Goal: Task Accomplishment & Management: Use online tool/utility

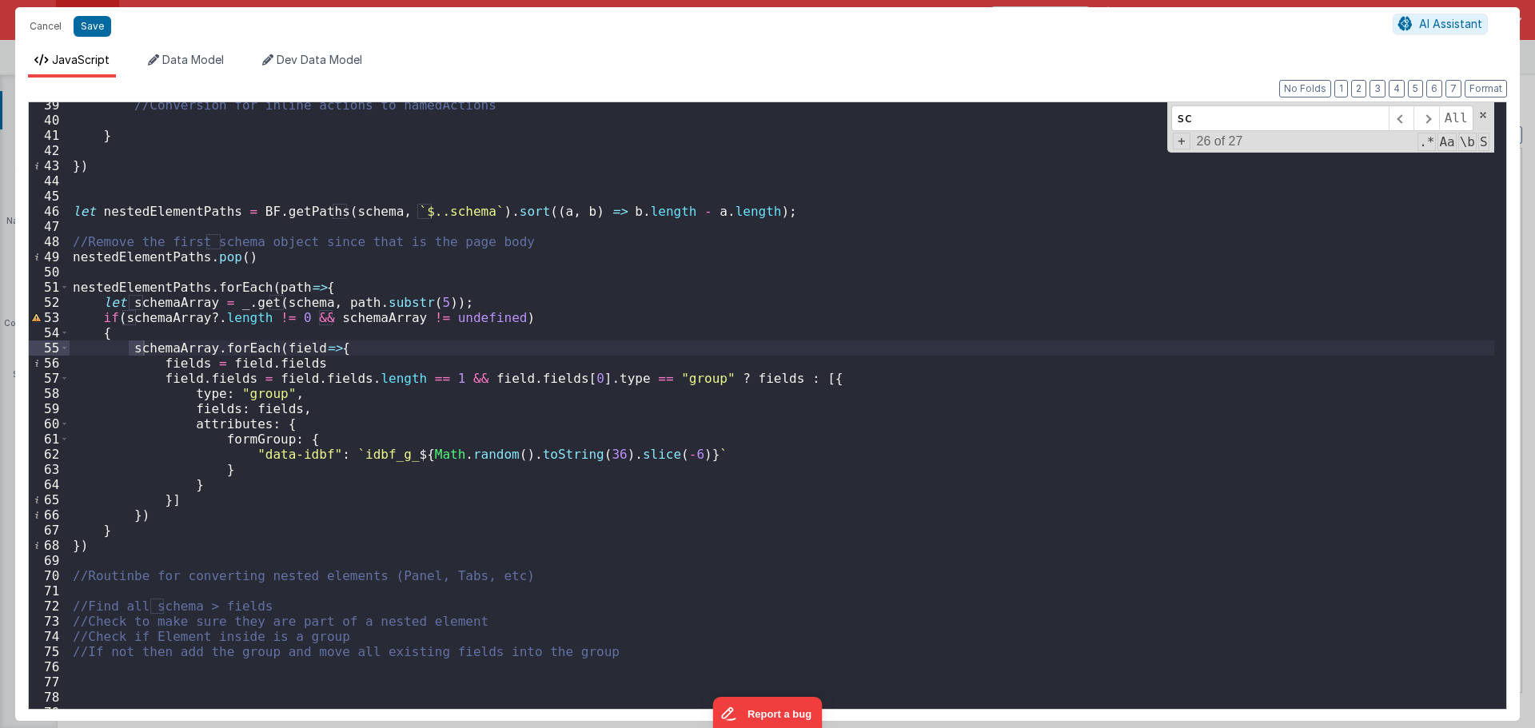
scroll to position [1746, 0]
click at [61, 22] on button "Cancel" at bounding box center [46, 26] width 48 height 22
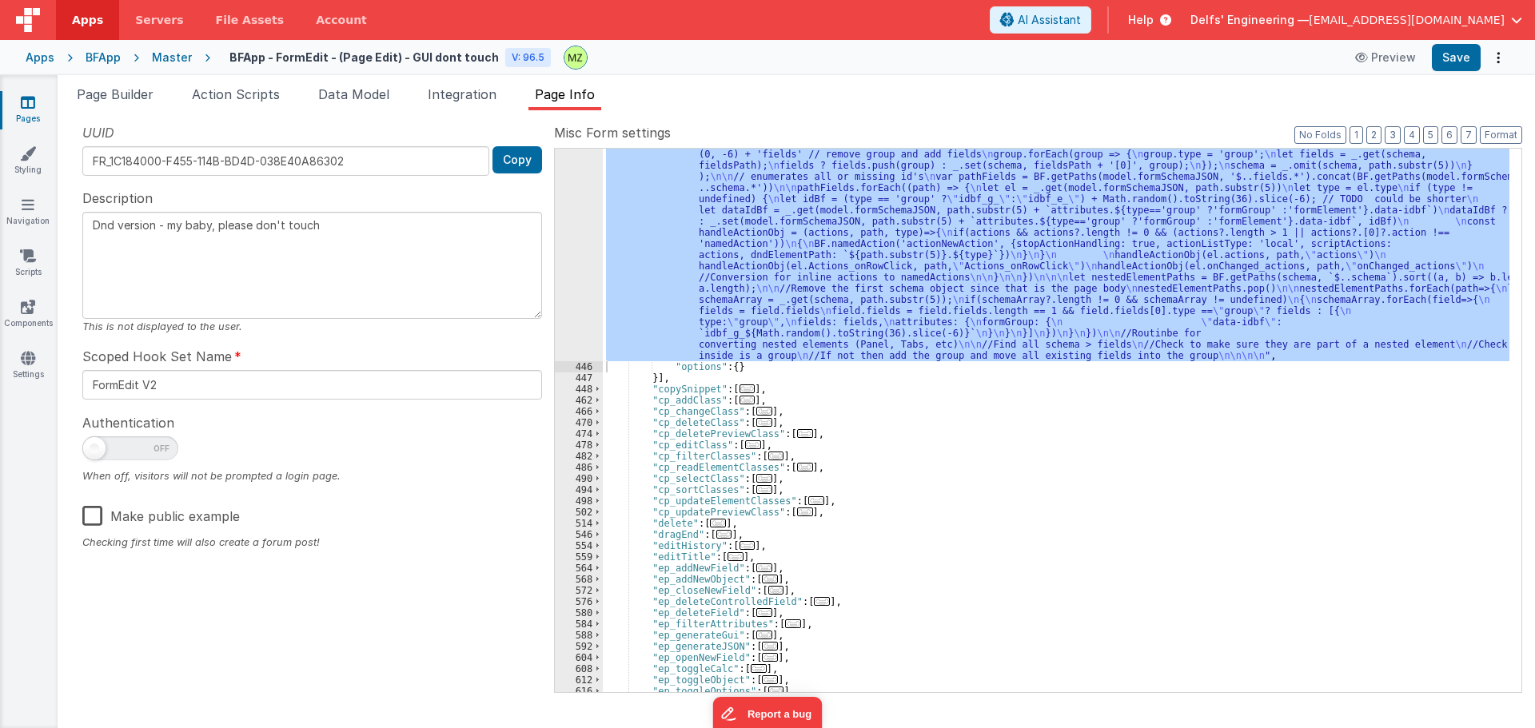
click at [791, 311] on div ""function" : "// Convert To Groups \n var schema = BF.convertToVFG3(model.formS…" at bounding box center [1056, 421] width 907 height 544
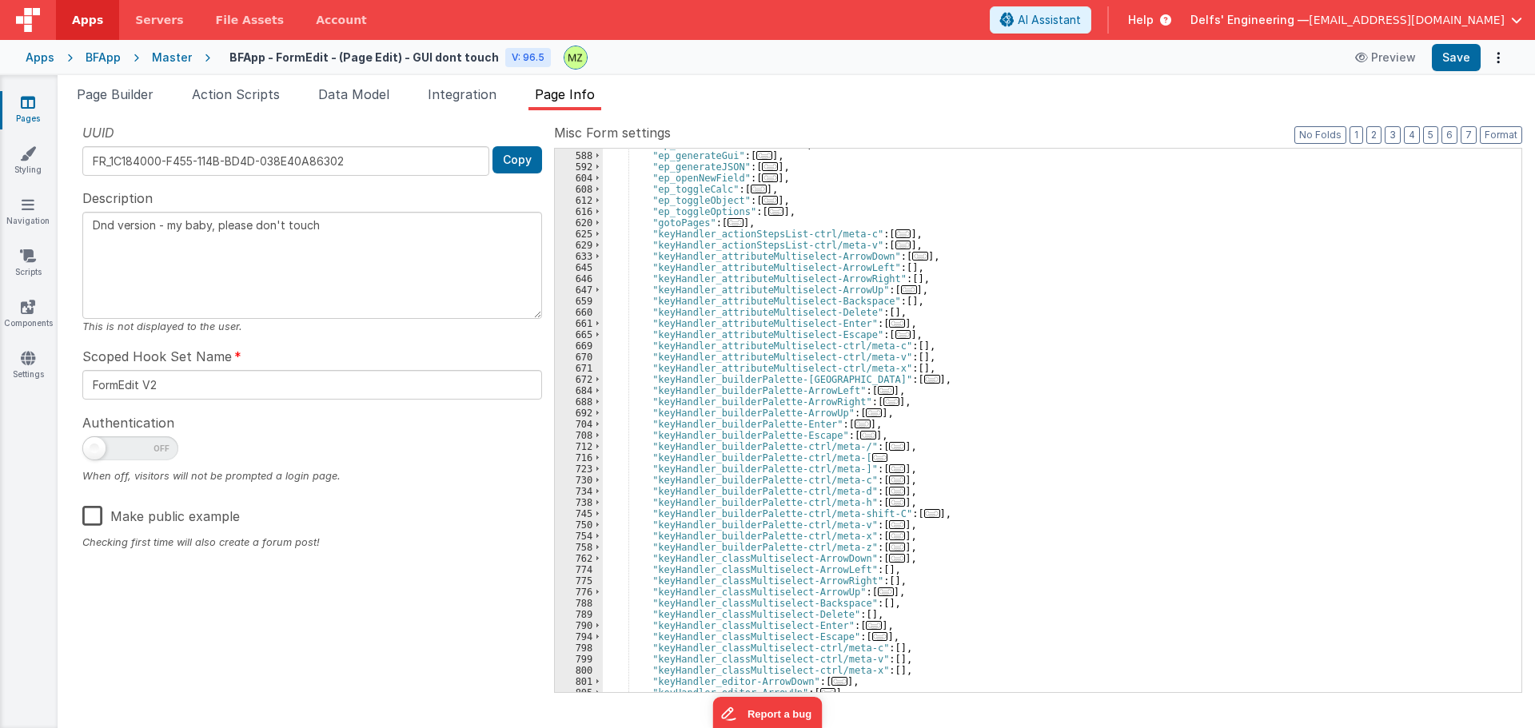
scroll to position [2562, 0]
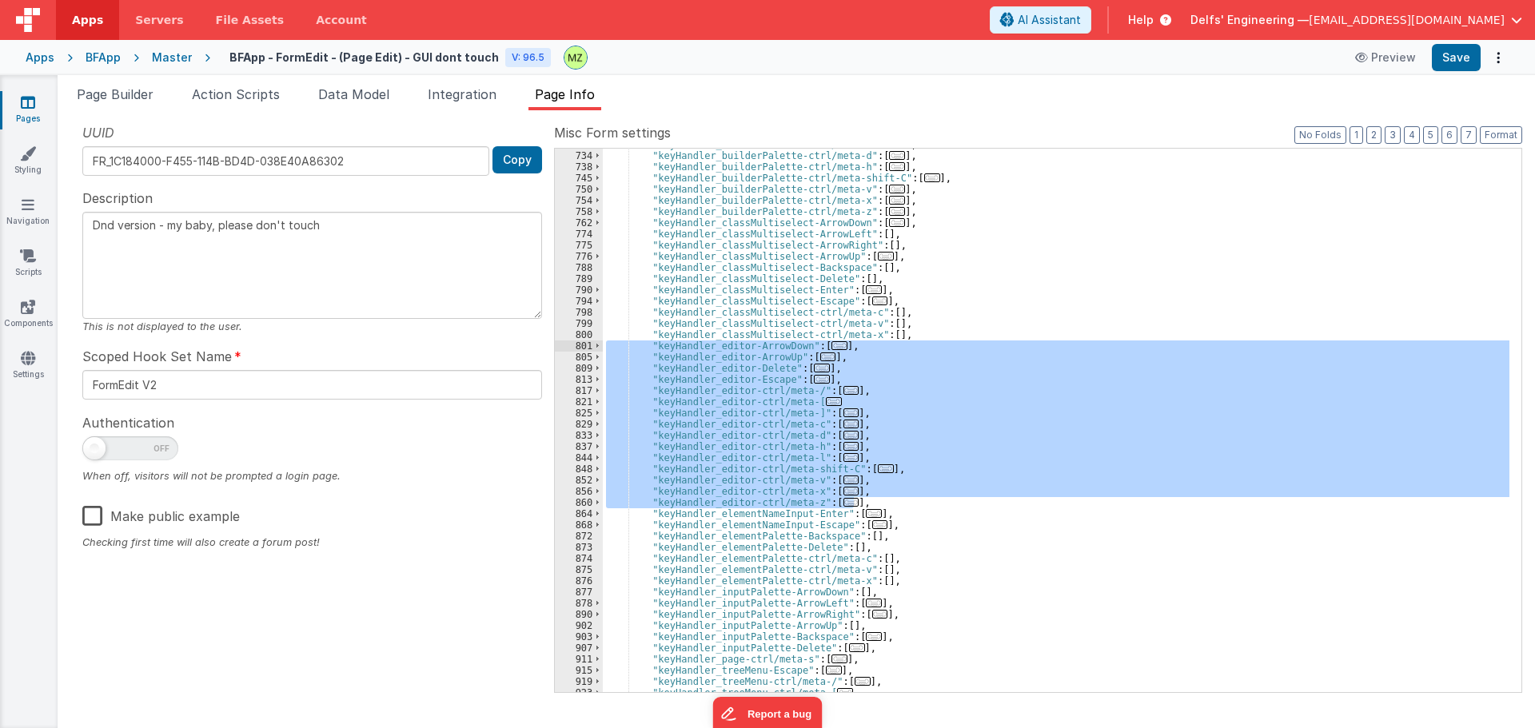
drag, startPoint x: 859, startPoint y: 501, endPoint x: 572, endPoint y: 349, distance: 325.8
click at [572, 349] on div "730 734 738 745 750 754 758 762 774 775 776 788 789 790 794 798 799 800 801 805…" at bounding box center [1038, 420] width 968 height 545
click at [894, 497] on div ""keyHandler_builderPalette-ctrl/meta-c" : [ ... ] , "keyHandler_builderPalette-…" at bounding box center [1056, 421] width 907 height 544
drag, startPoint x: 871, startPoint y: 504, endPoint x: 528, endPoint y: 345, distance: 378.1
click at [528, 345] on div "UUID FR_1C184000-F455-114B-BD4D-038E40A86302 Copy Description Dnd version - my …" at bounding box center [796, 407] width 1452 height 568
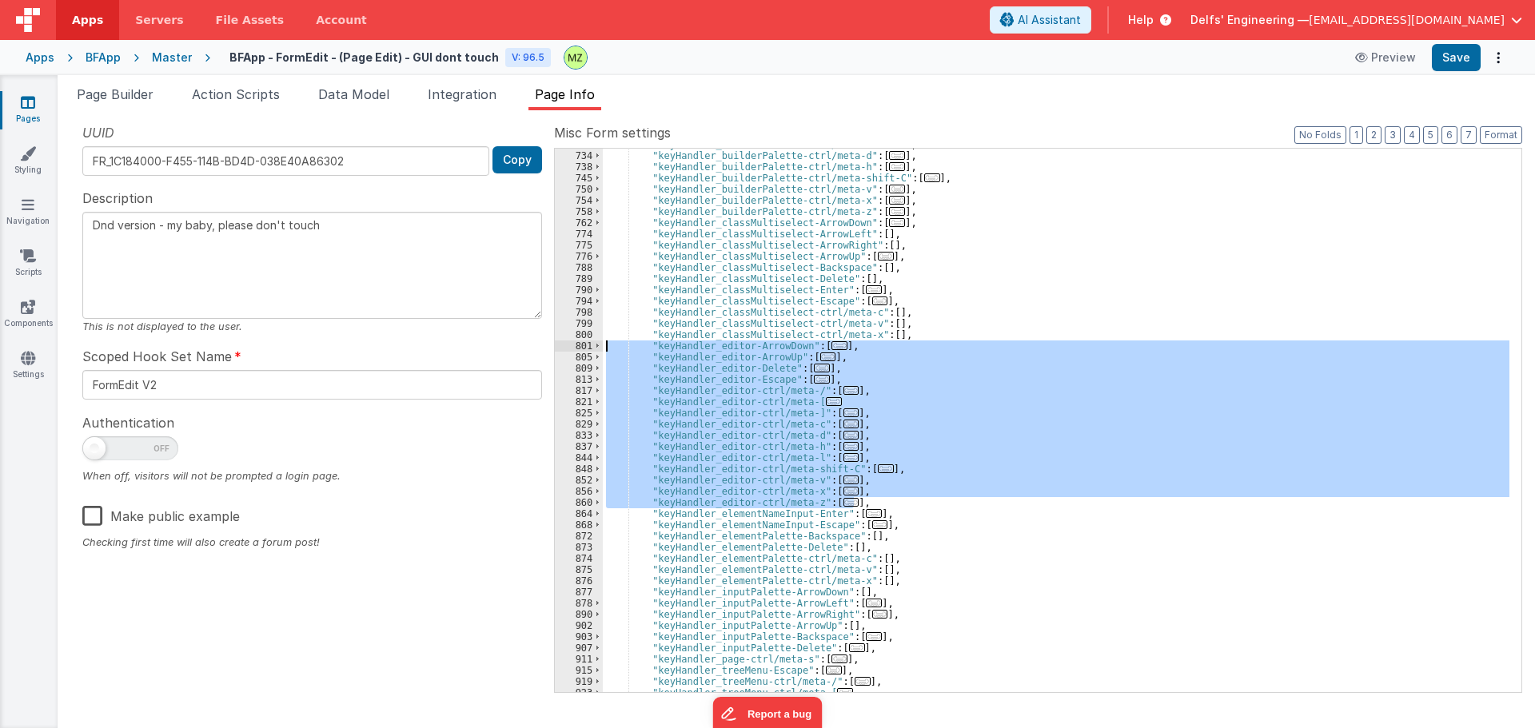
click at [746, 389] on div ""keyHandler_builderPalette-ctrl/meta-c" : [ ... ] , "keyHandler_builderPalette-…" at bounding box center [1056, 421] width 907 height 544
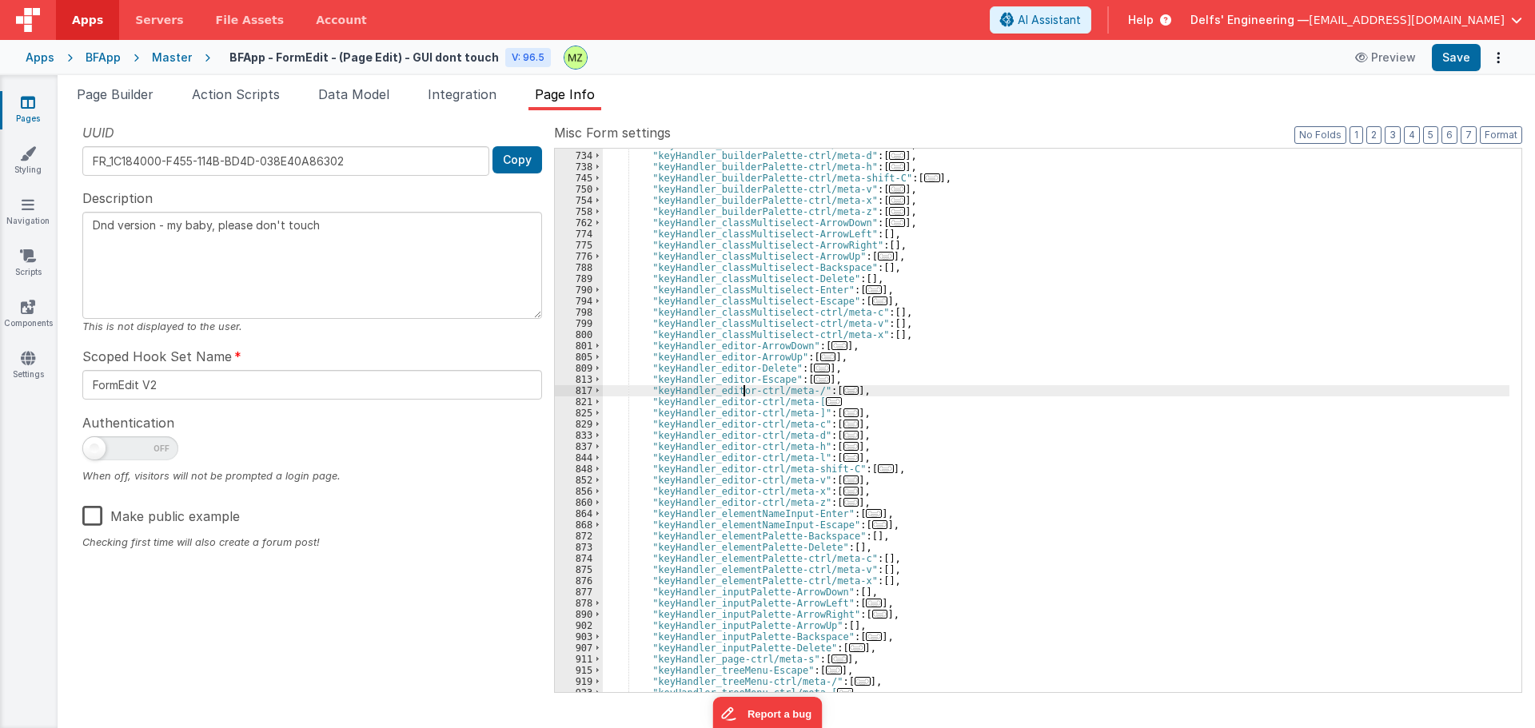
click at [814, 369] on span "..." at bounding box center [822, 368] width 16 height 9
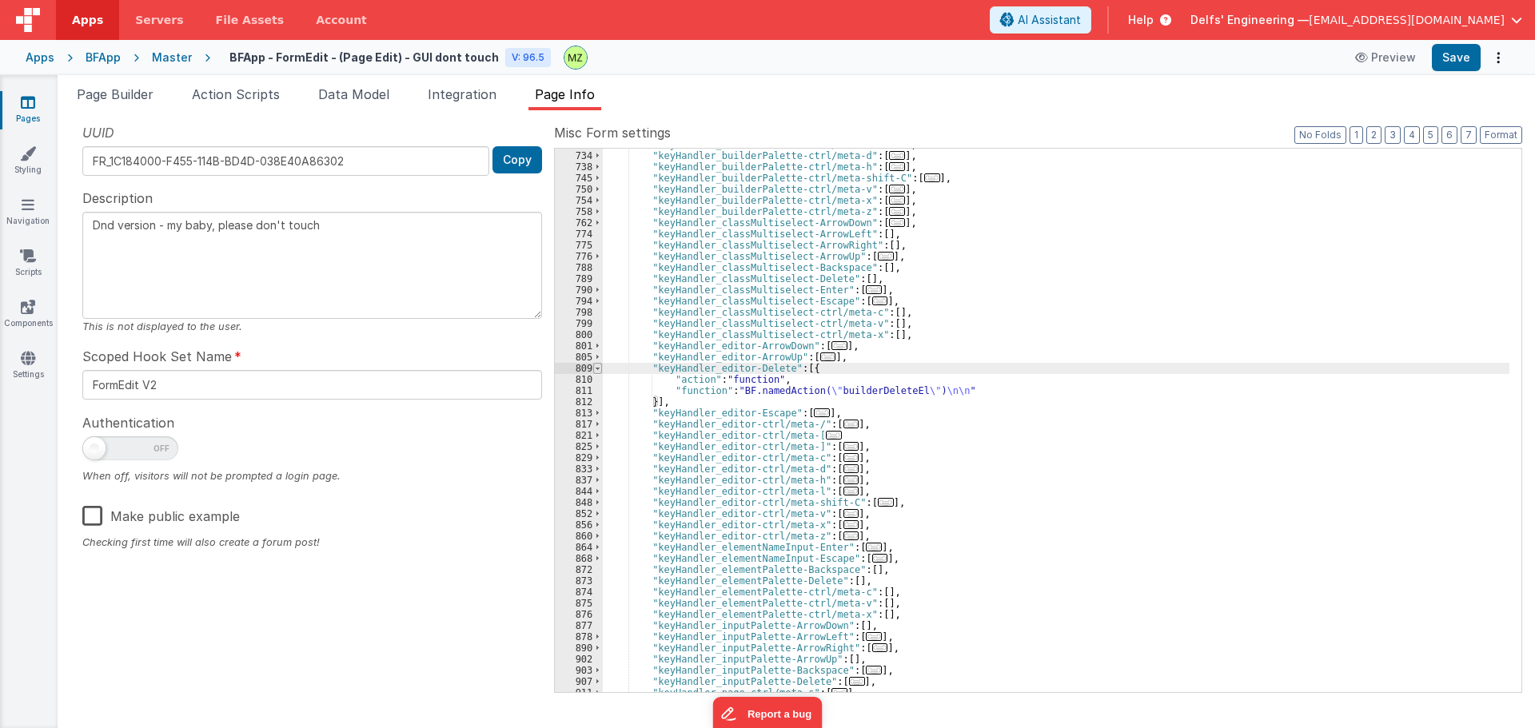
click at [596, 368] on span at bounding box center [597, 368] width 9 height 11
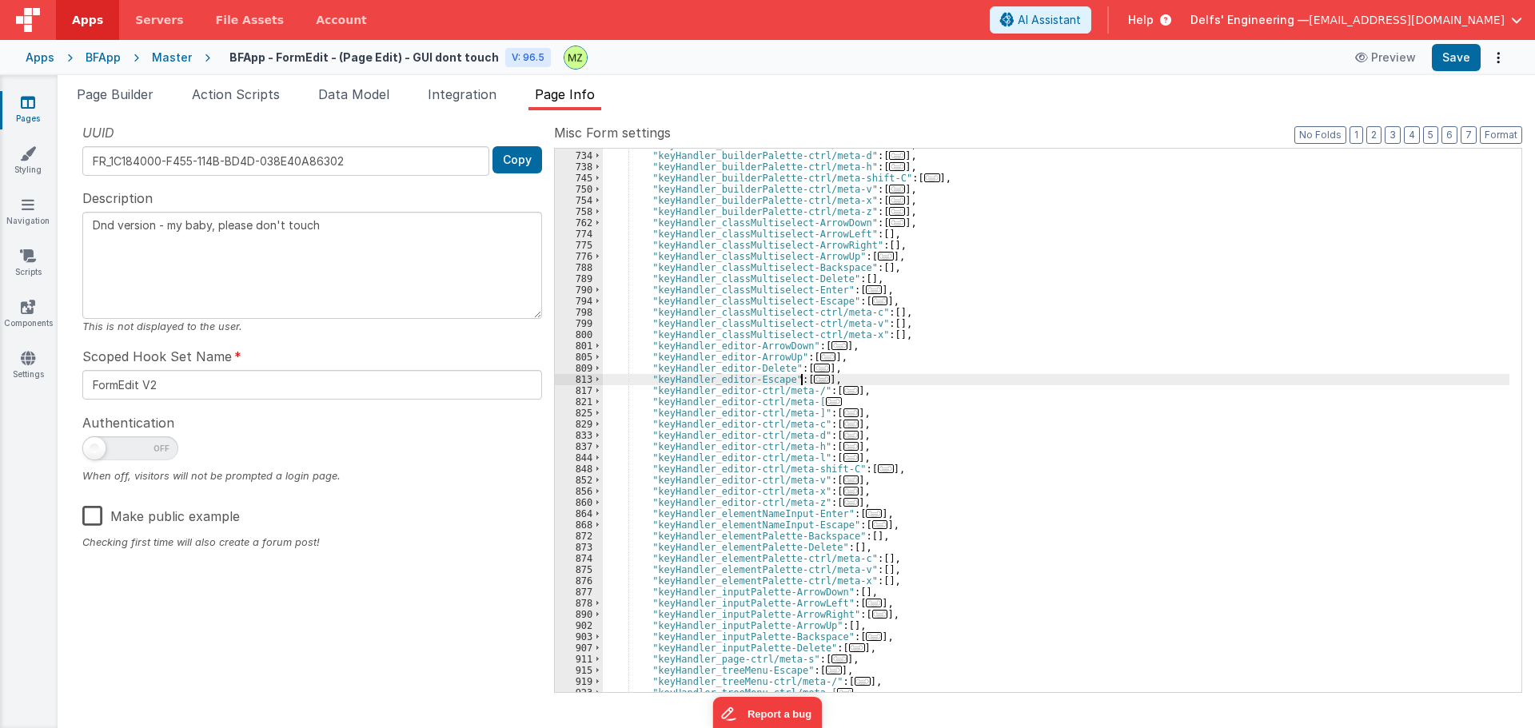
click at [814, 381] on span "..." at bounding box center [822, 379] width 16 height 9
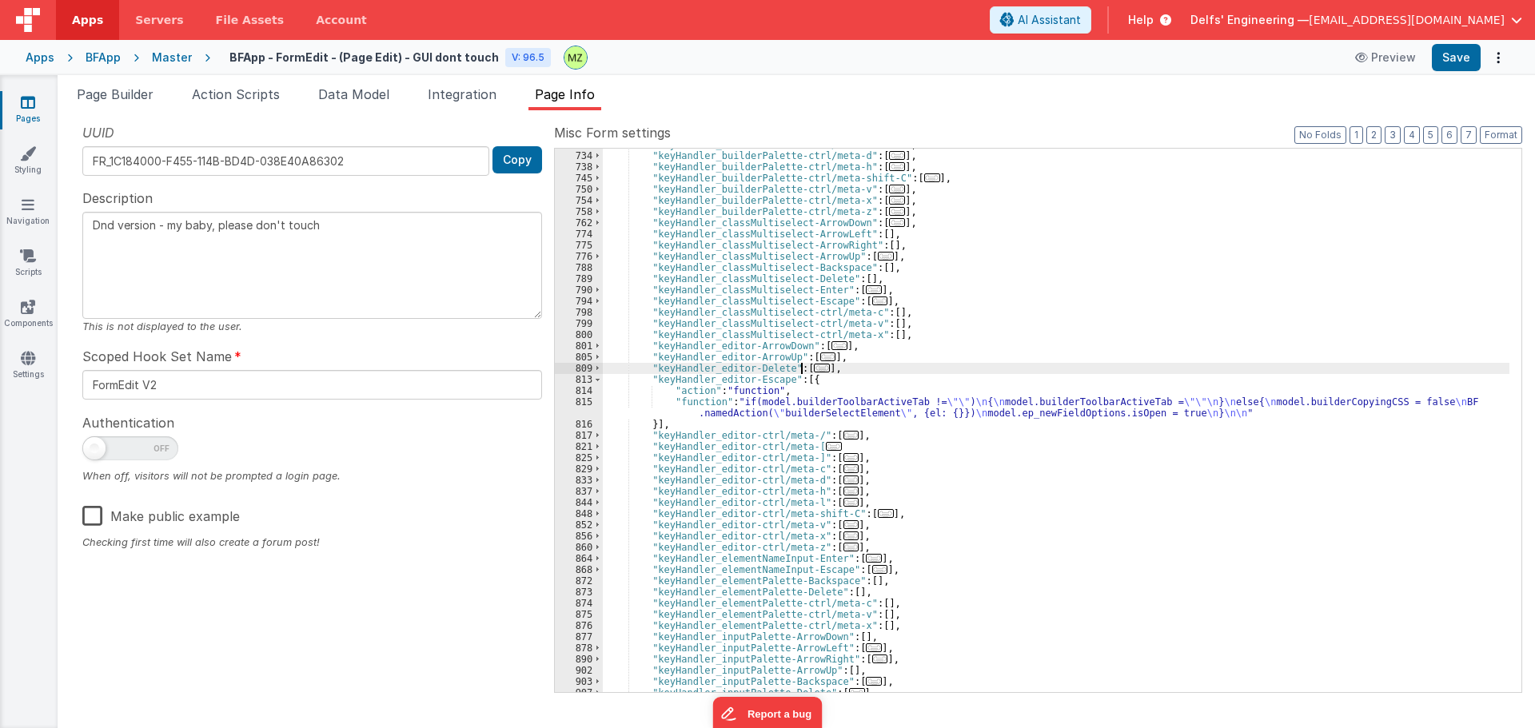
click at [814, 369] on span "..." at bounding box center [822, 368] width 16 height 9
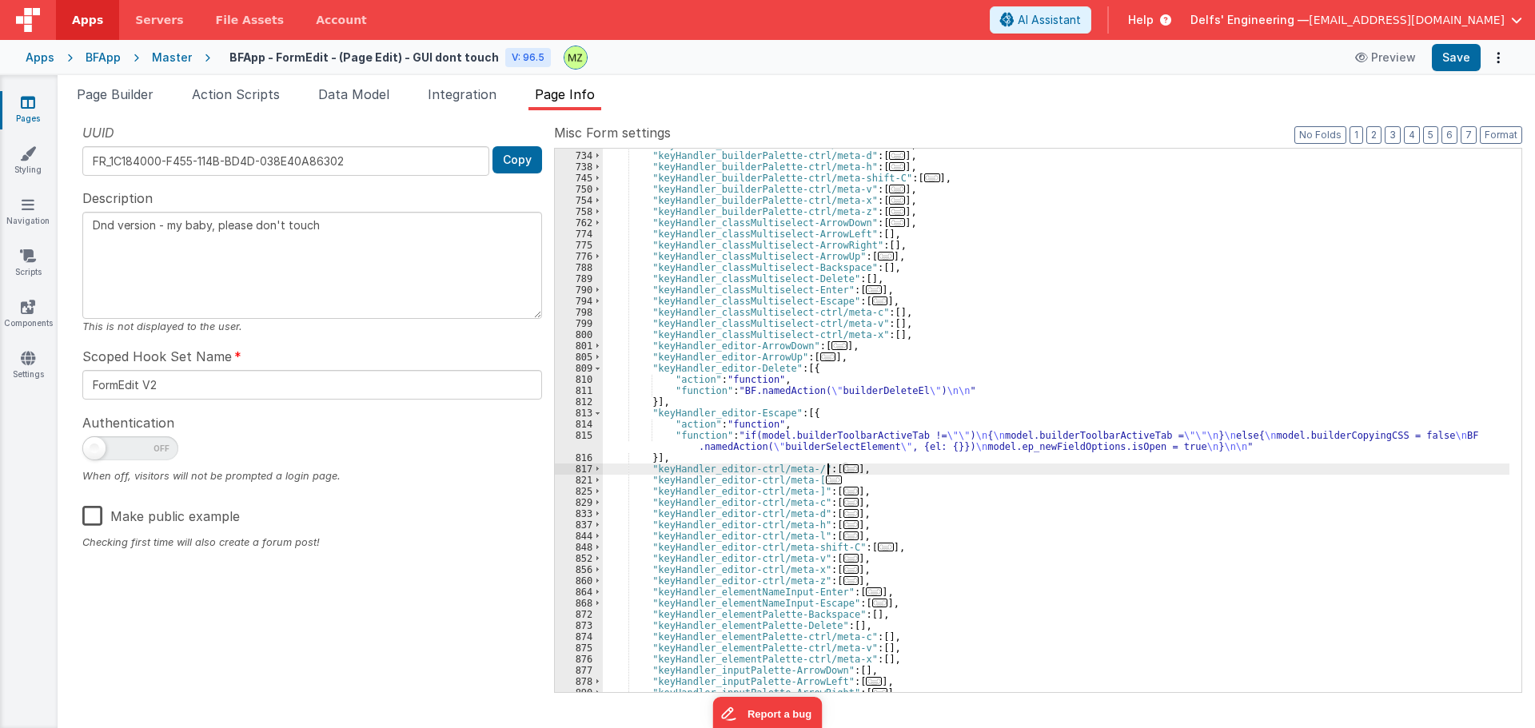
click at [843, 467] on span "..." at bounding box center [851, 469] width 16 height 9
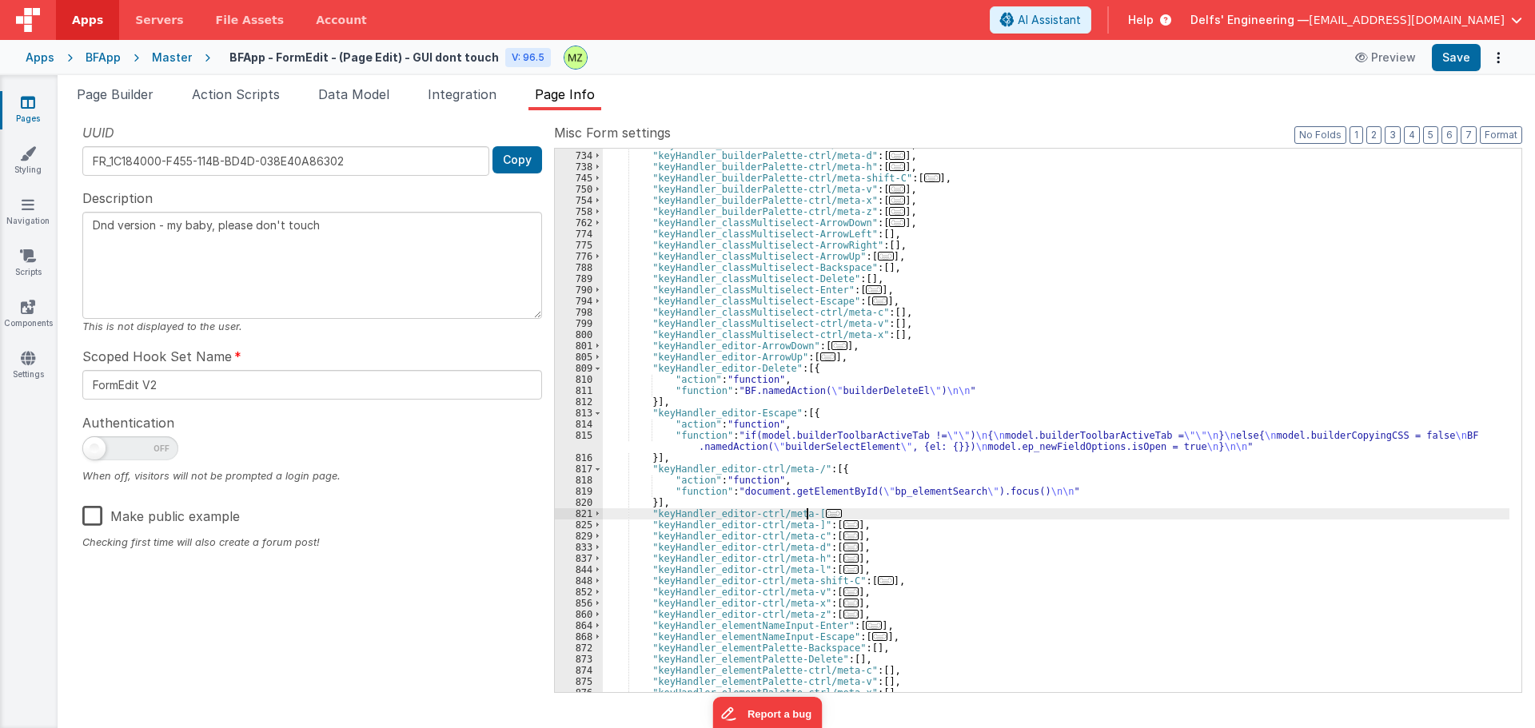
click at [826, 509] on span "..." at bounding box center [834, 513] width 16 height 9
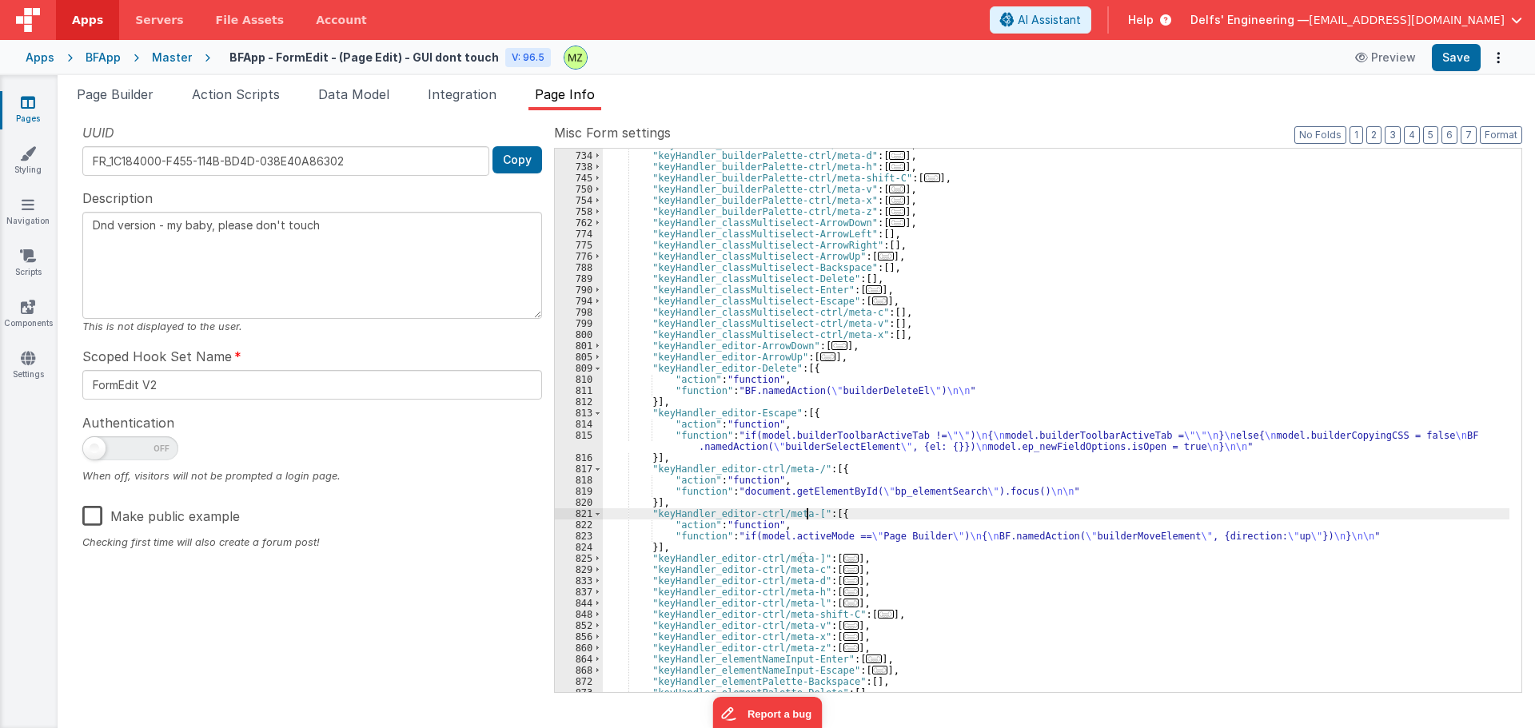
click at [756, 537] on div ""keyHandler_builderPalette-ctrl/meta-c" : [ ... ] , "keyHandler_builderPalette-…" at bounding box center [1056, 422] width 907 height 566
click at [590, 536] on div "823" at bounding box center [579, 536] width 48 height 11
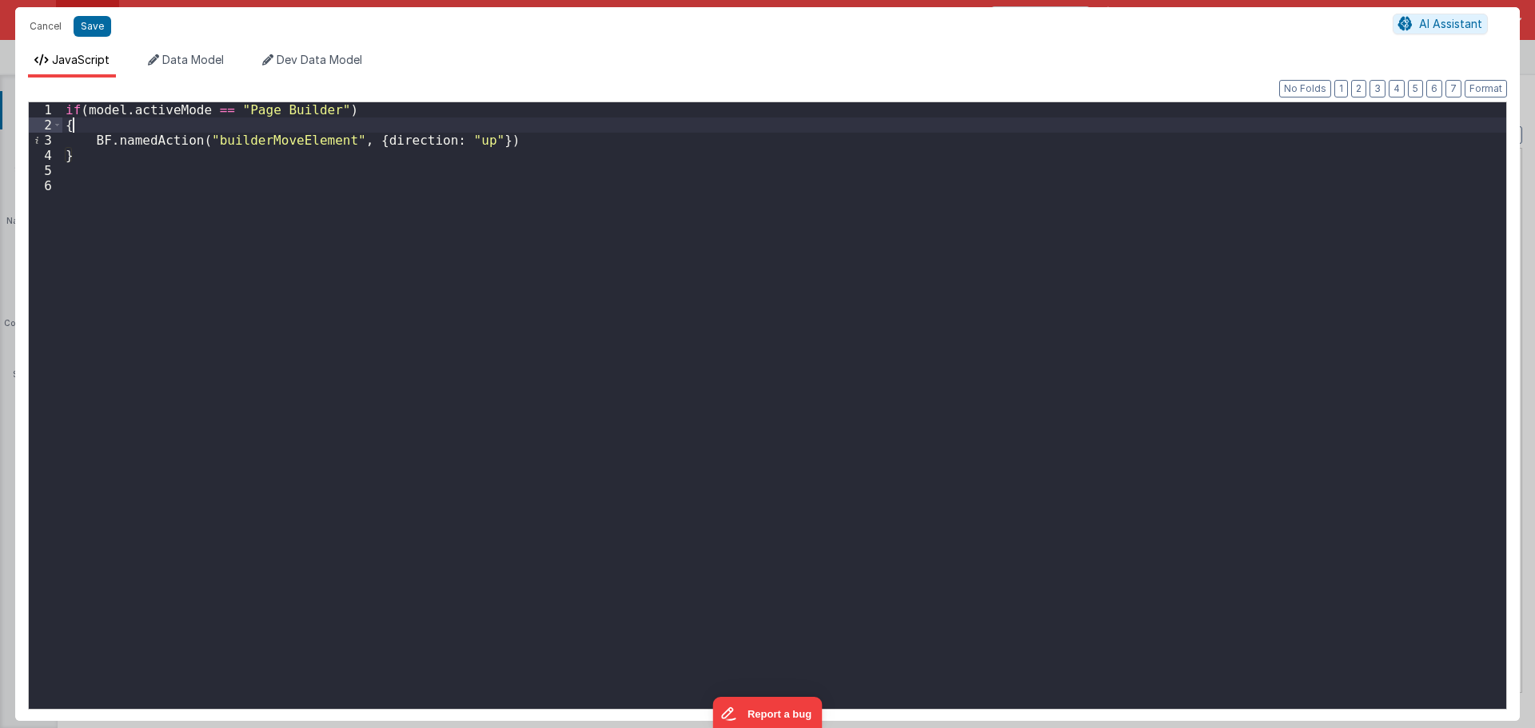
drag, startPoint x: 109, startPoint y: 130, endPoint x: 15, endPoint y: 110, distance: 95.7
click at [16, 108] on div "Format 7 6 5 4 3 2 1 No Folds 1 2 3 4 5 6 if ( model . activeMode == "Page Buil…" at bounding box center [767, 400] width 1505 height 644
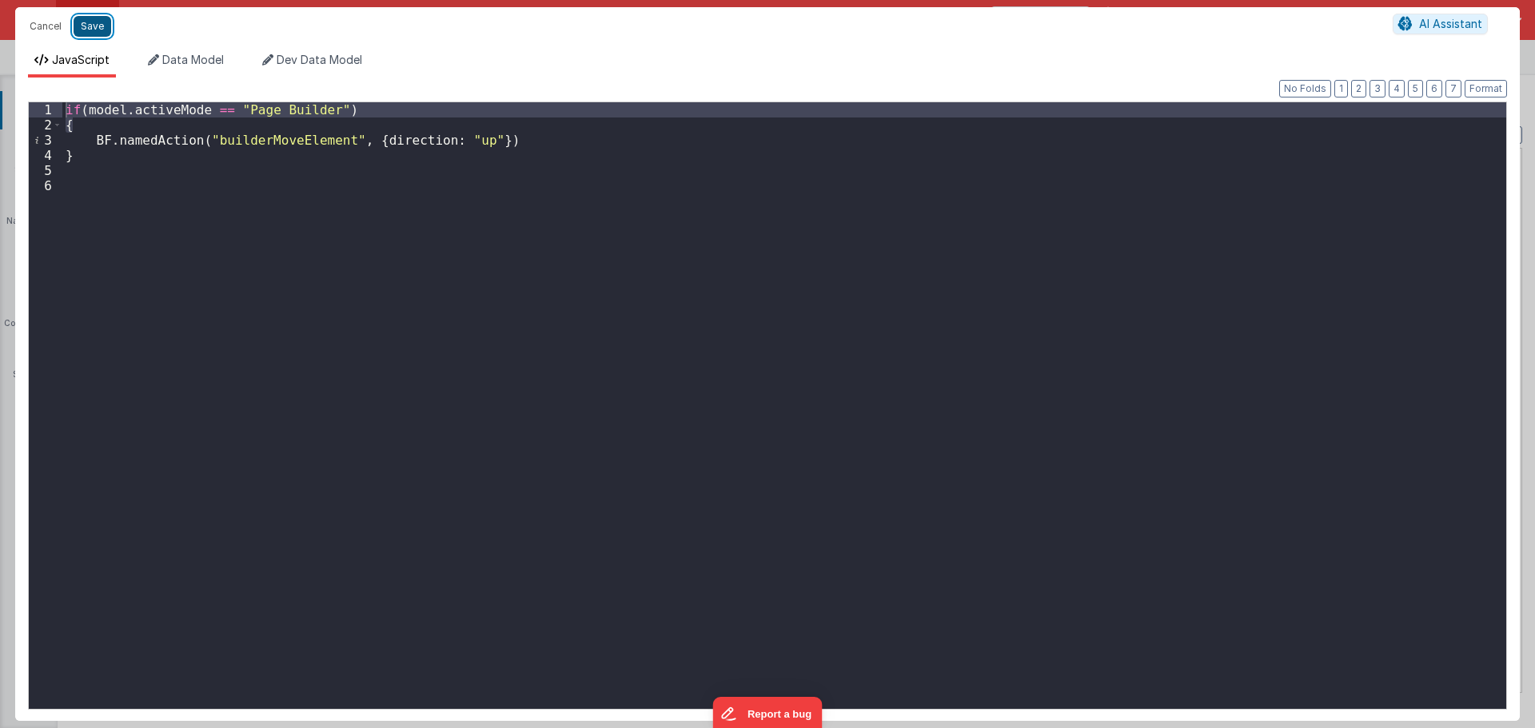
click at [89, 30] on button "Save" at bounding box center [93, 26] width 38 height 21
type textarea "Dnd version - my baby, please don't touch"
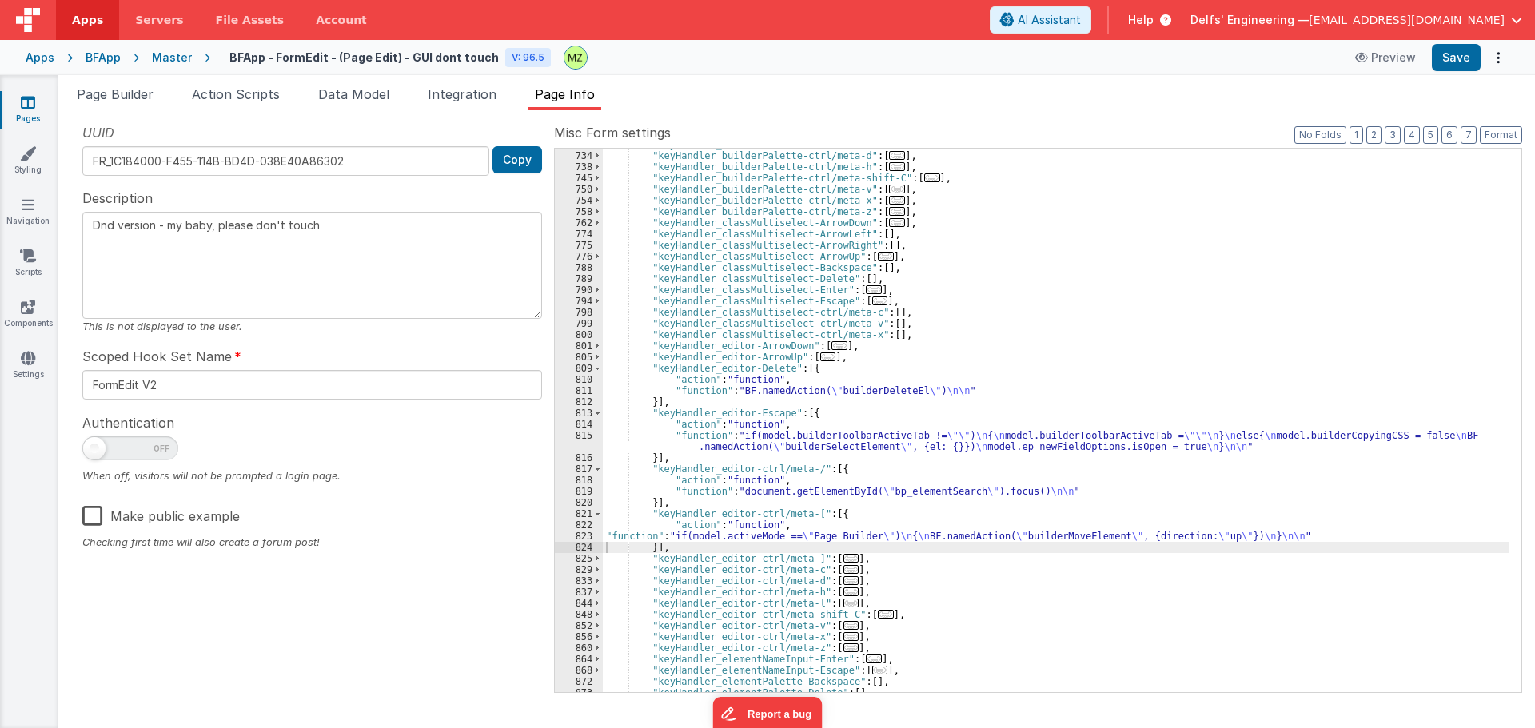
click at [778, 393] on div ""keyHandler_builderPalette-ctrl/meta-c" : [ ... ] , "keyHandler_builderPalette-…" at bounding box center [1056, 422] width 907 height 566
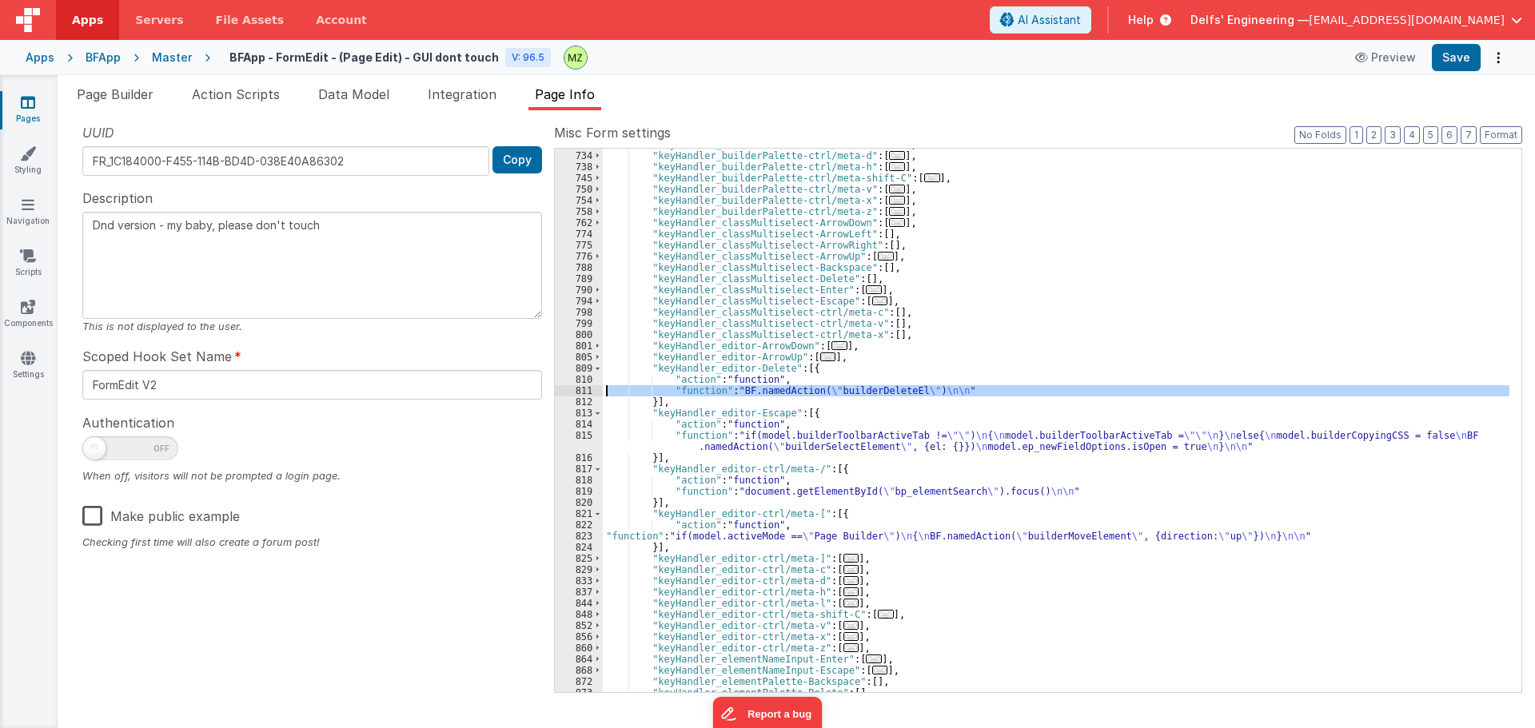
click at [584, 390] on div "811" at bounding box center [579, 390] width 48 height 11
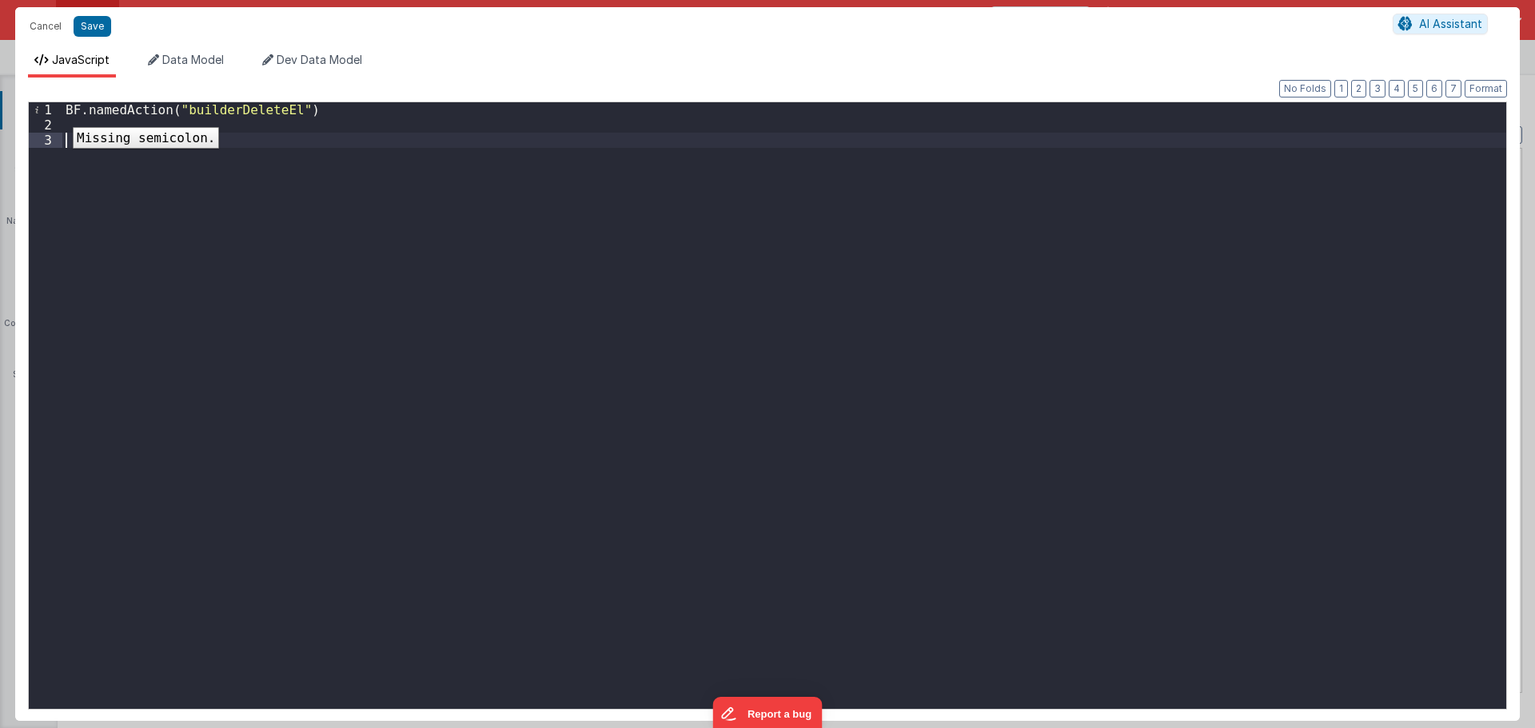
click at [61, 115] on div "1" at bounding box center [46, 109] width 34 height 15
click at [70, 114] on div "BF . namedAction ( "builderDeleteEl" )" at bounding box center [784, 420] width 1444 height 637
click at [67, 146] on div "if ( model . activeMode == "Page Builder" ) { BF . namedAction ( "builderDelete…" at bounding box center [784, 420] width 1444 height 637
click at [352, 151] on div "if ( model . activeMode == "Page Builder" ) { BF . namedAction ( "builderDelete…" at bounding box center [784, 420] width 1444 height 637
click at [349, 135] on div "if ( model . activeMode == "Page Builder" ) { BF . namedAction ( "builderDelete…" at bounding box center [784, 420] width 1444 height 637
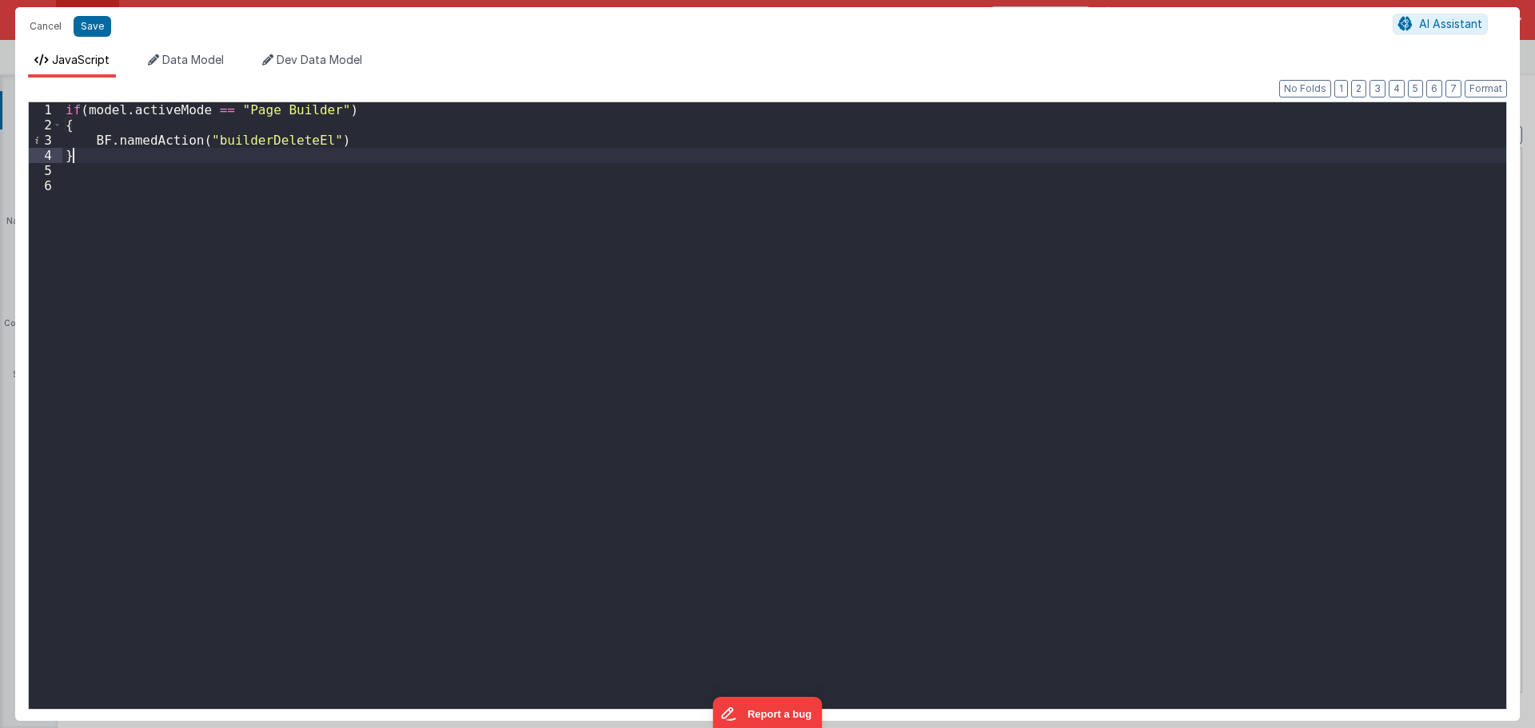
type textarea "Dnd version - my baby, please don't touch"
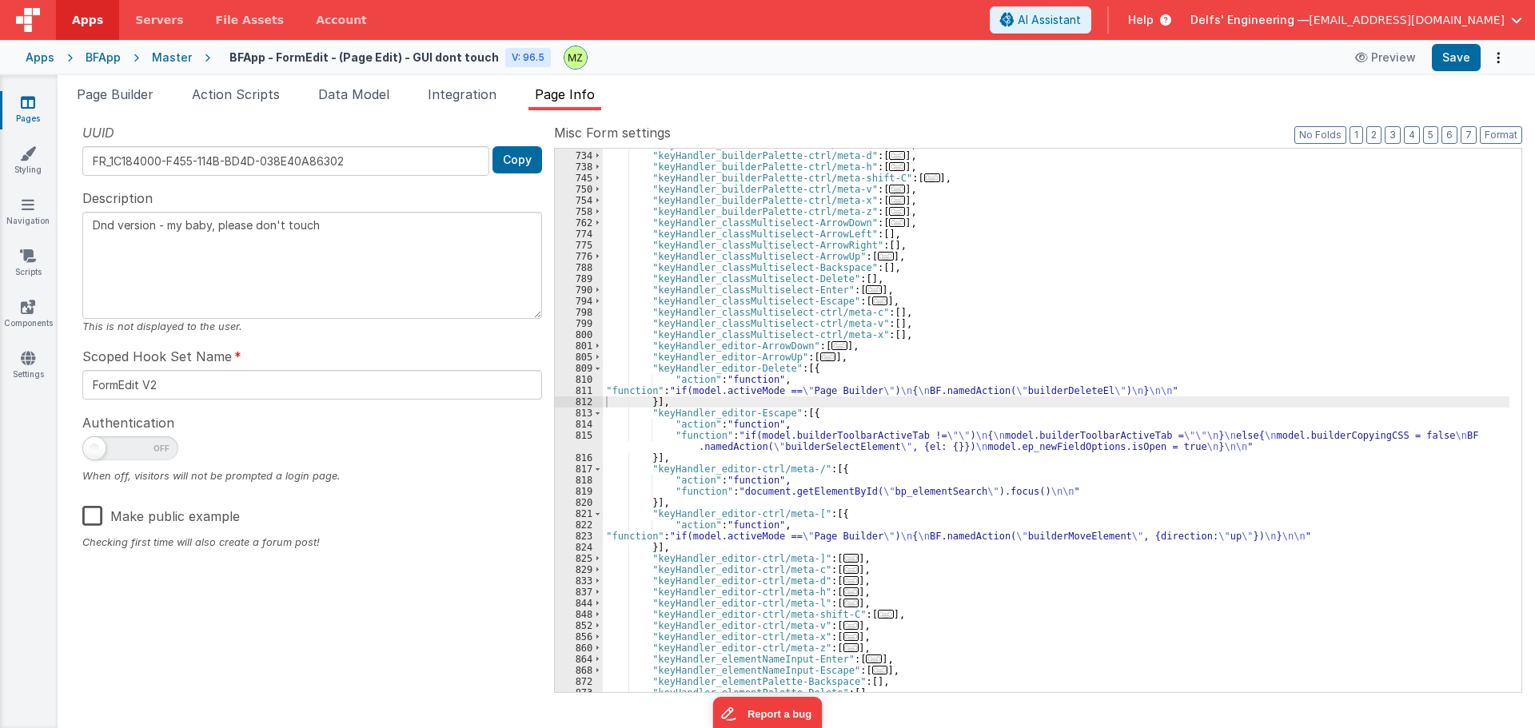
click at [820, 361] on span "..." at bounding box center [828, 357] width 16 height 9
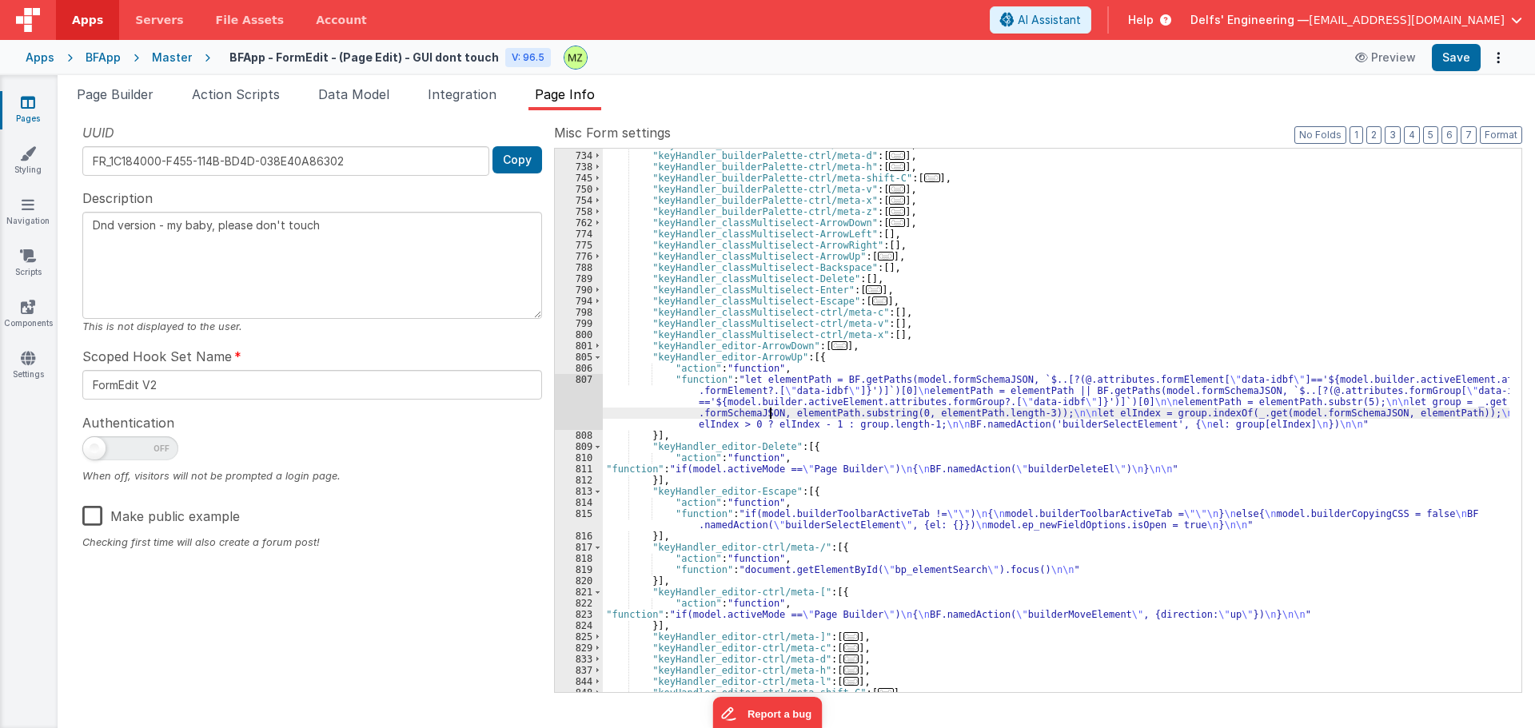
click at [768, 409] on div ""keyHandler_builderPalette-ctrl/meta-c" : [ ... ] , "keyHandler_builderPalette-…" at bounding box center [1056, 422] width 907 height 566
click at [714, 470] on div ""keyHandler_builderPalette-ctrl/meta-c" : [ ... ] , "keyHandler_builderPalette-…" at bounding box center [1056, 422] width 907 height 566
click at [594, 469] on div "811" at bounding box center [579, 469] width 48 height 11
click at [580, 473] on div "811" at bounding box center [579, 469] width 48 height 11
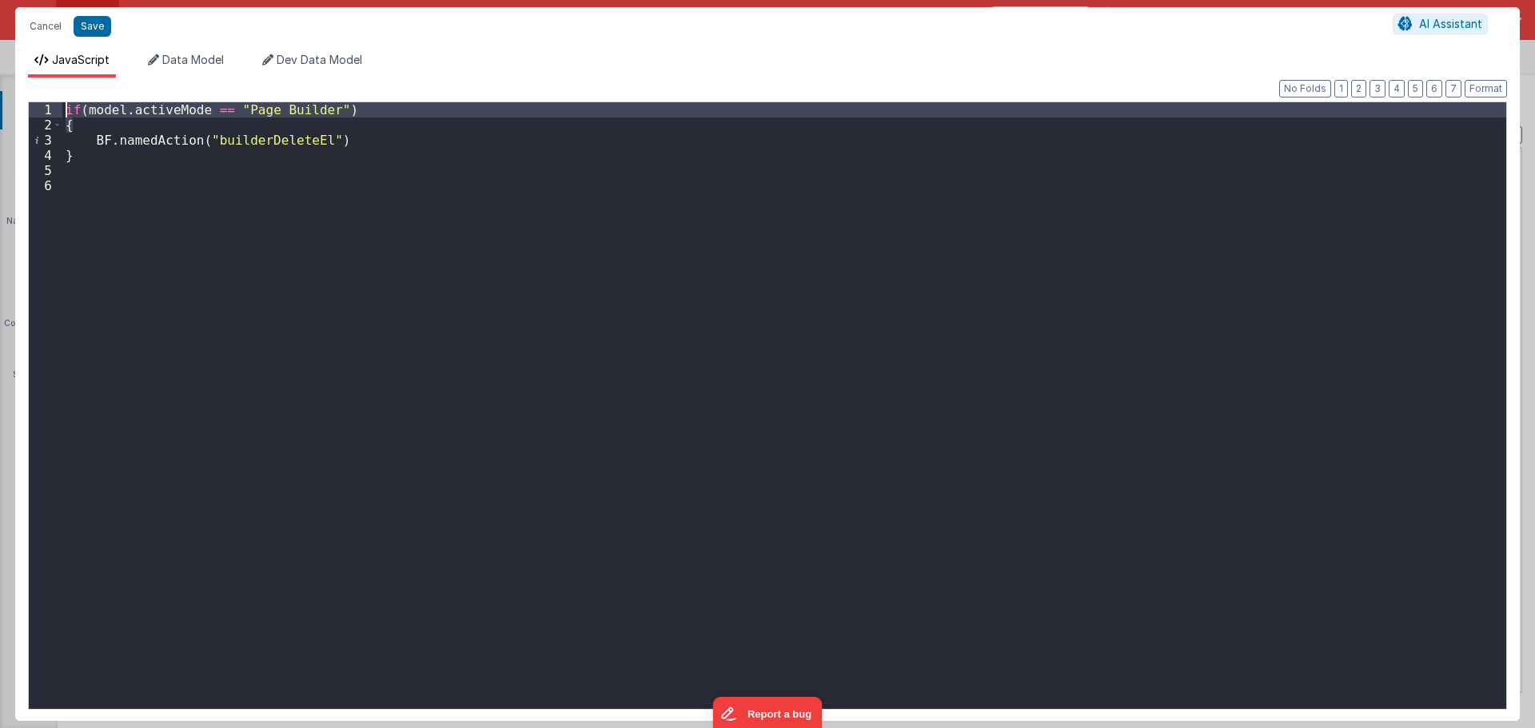
drag, startPoint x: 89, startPoint y: 132, endPoint x: 44, endPoint y: 110, distance: 50.1
click at [44, 110] on div "1 2 3 4 5 6 if ( model . activeMode == "Page Builder" ) { BF . namedAction ( "b…" at bounding box center [767, 406] width 1479 height 608
click at [45, 29] on button "Cancel" at bounding box center [46, 26] width 48 height 22
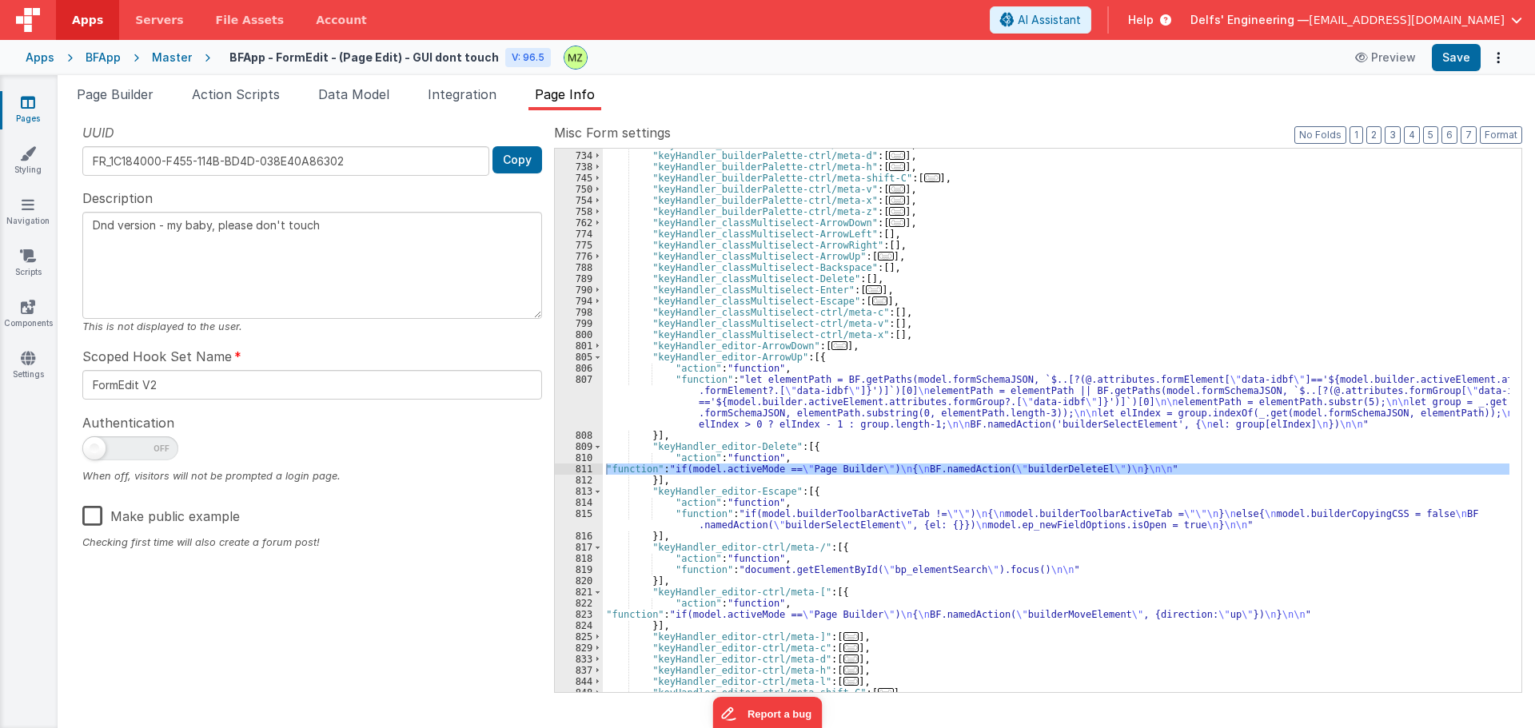
drag, startPoint x: 702, startPoint y: 394, endPoint x: 568, endPoint y: 371, distance: 136.3
click at [694, 393] on div ""keyHandler_builderPalette-ctrl/meta-c" : [ ... ] , "keyHandler_builderPalette-…" at bounding box center [1056, 422] width 907 height 566
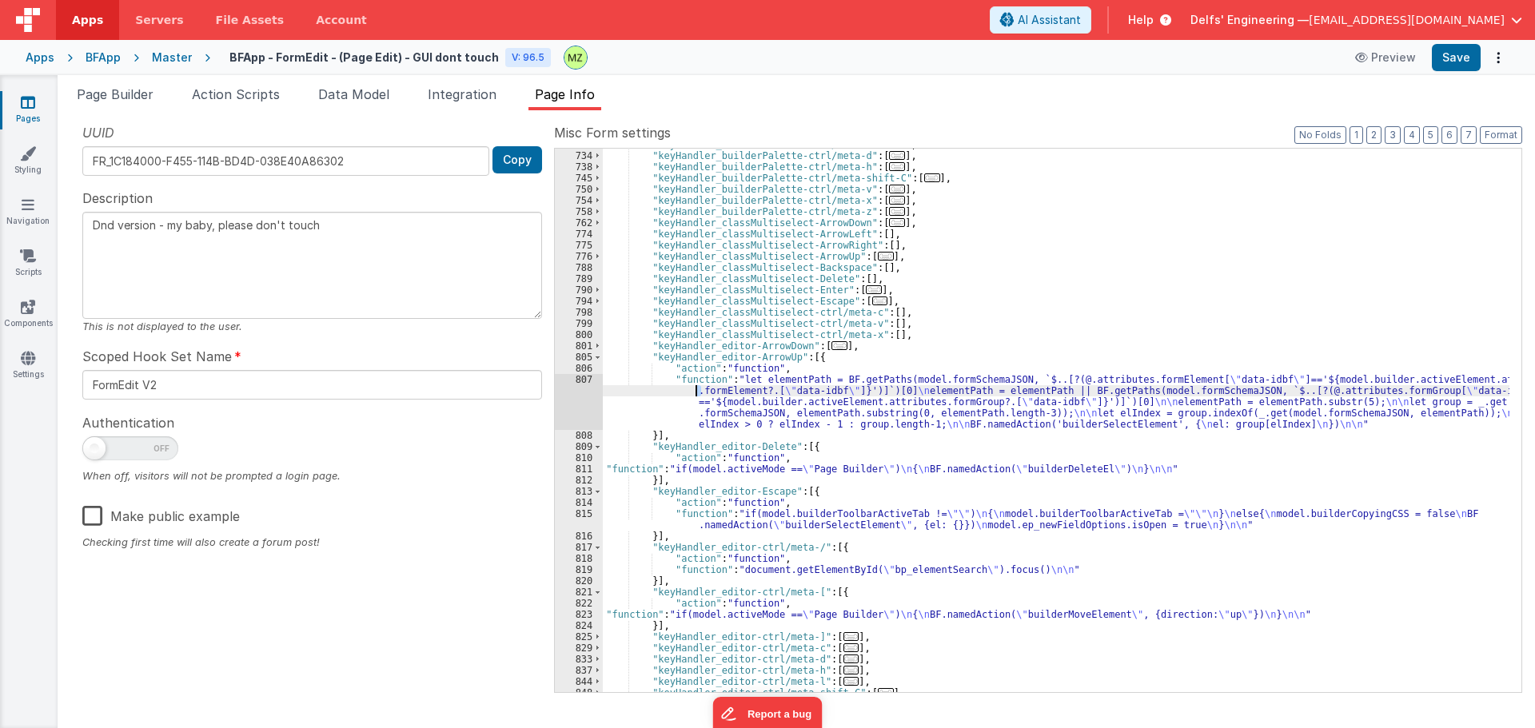
click at [576, 379] on div "807" at bounding box center [579, 402] width 48 height 56
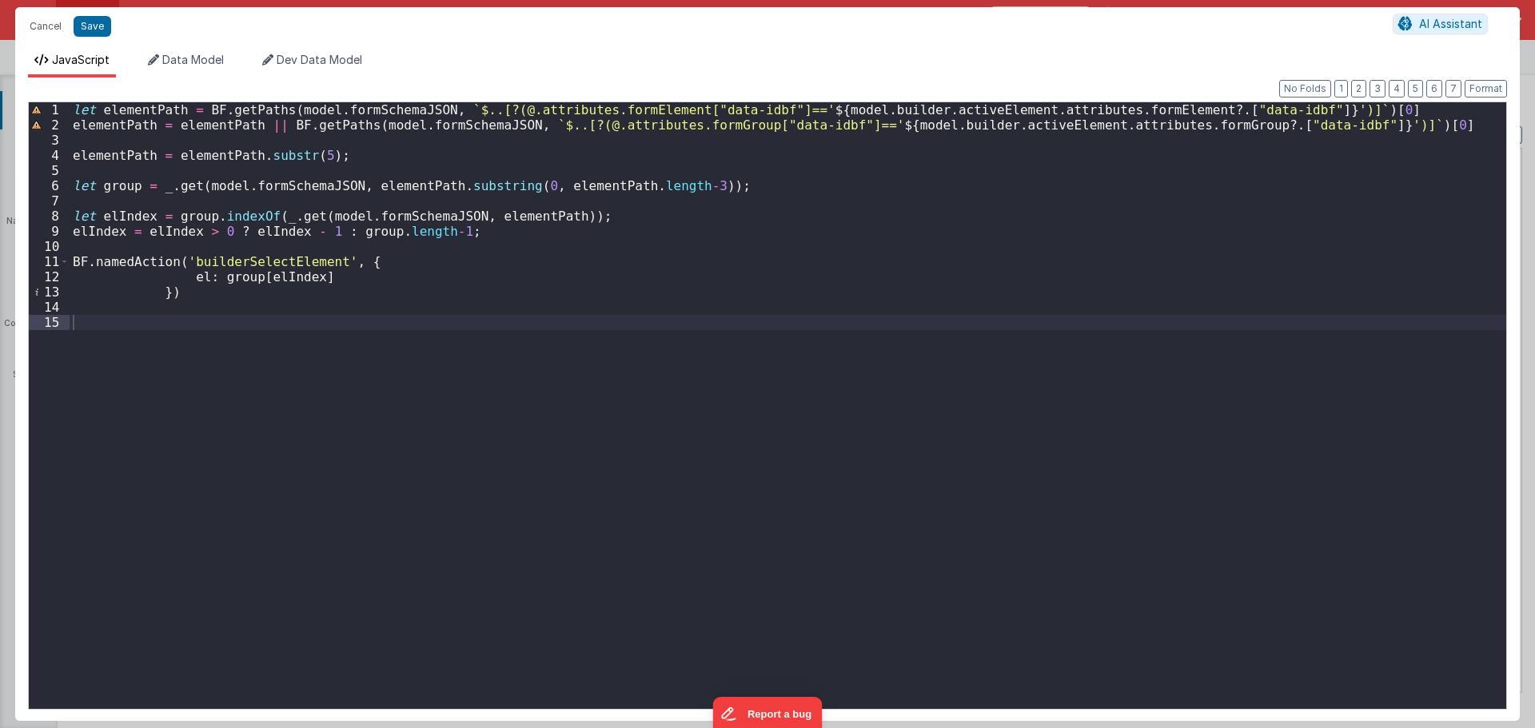
click at [74, 110] on div "let elementPath = BF . getPaths ( model . formSchemaJSON , ` $..[?(@.attributes…" at bounding box center [788, 420] width 1437 height 637
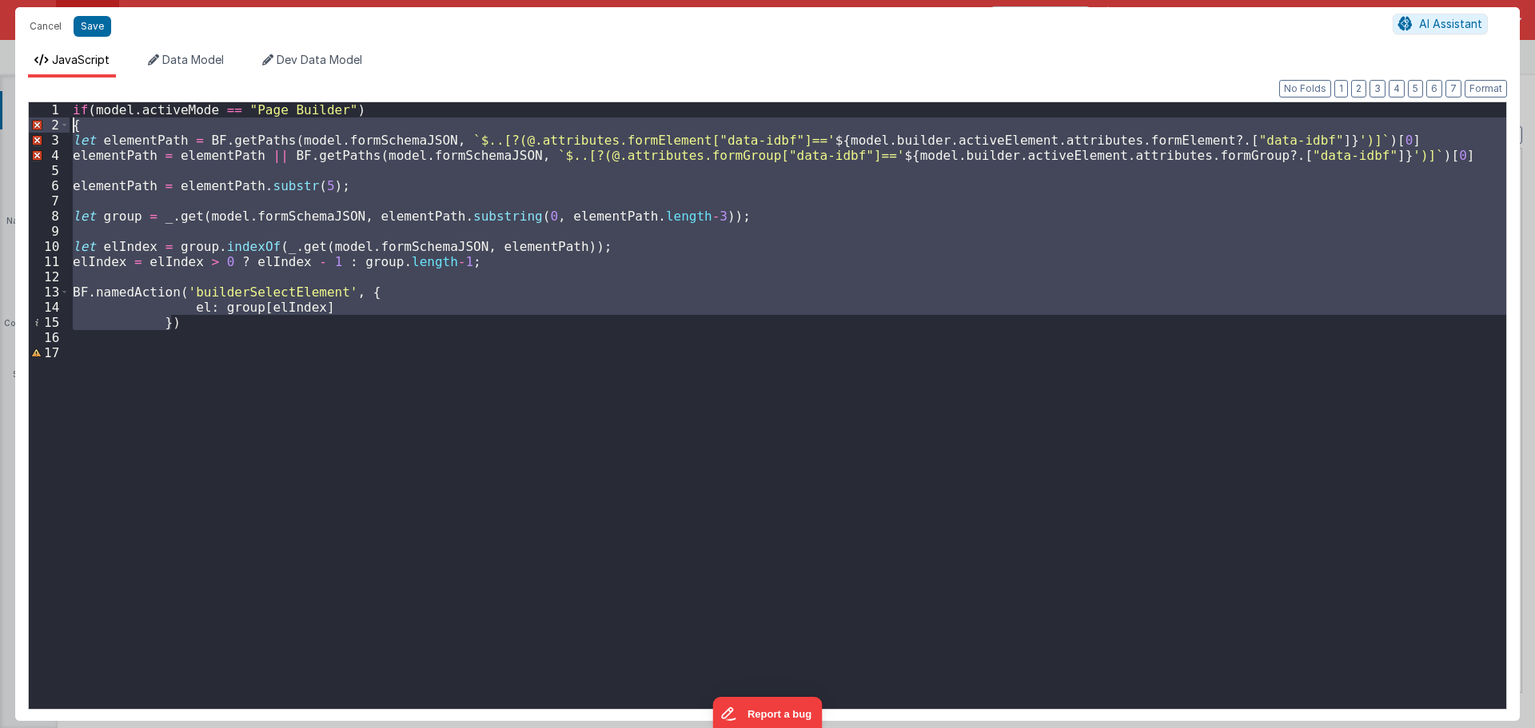
drag, startPoint x: 213, startPoint y: 327, endPoint x: 9, endPoint y: 132, distance: 282.8
click at [9, 132] on div "Cancel Save AI Assistant JavaScript Data Model Dev Data Model Format 7 6 5 4 3 …" at bounding box center [767, 364] width 1535 height 728
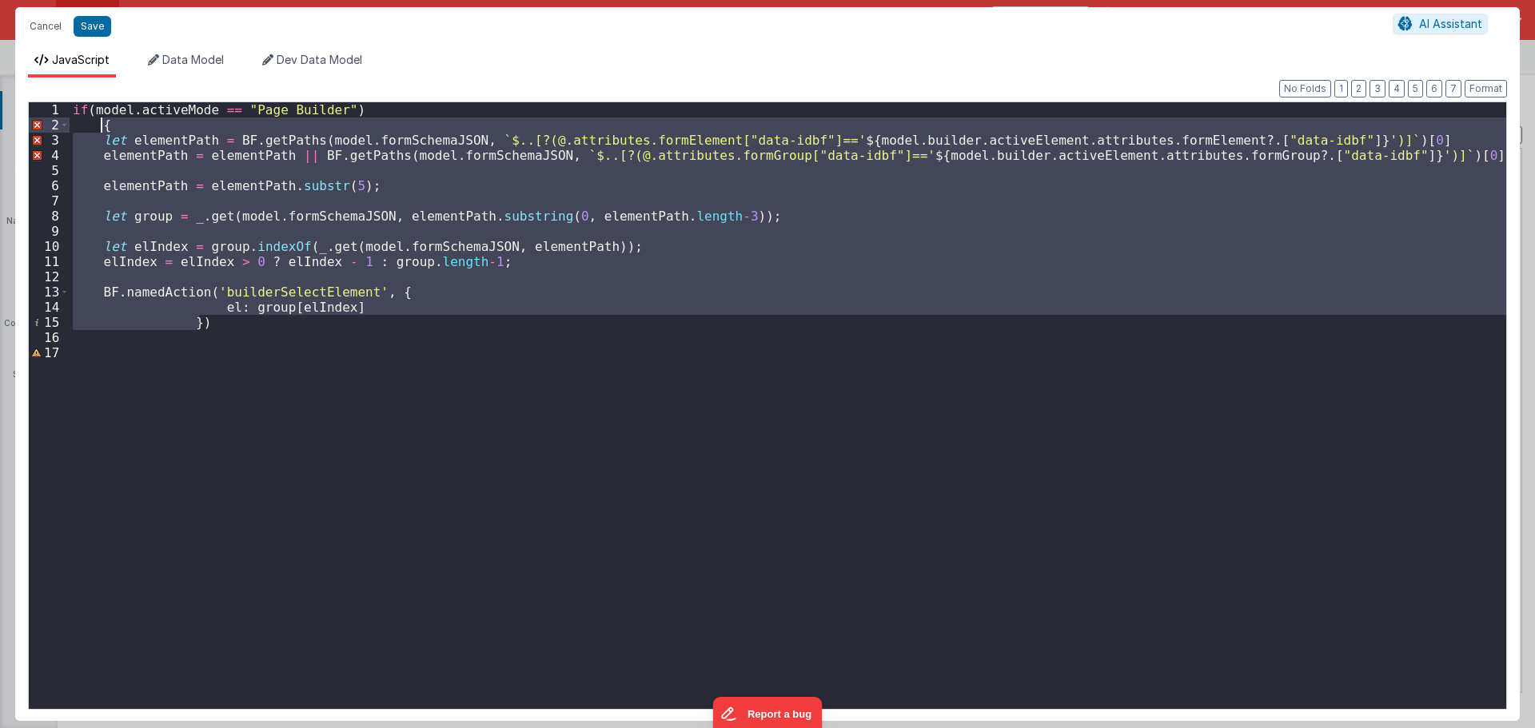
click at [99, 124] on div "if ( model . activeMode == "Page Builder" ) { let elementPath = BF . getPaths (…" at bounding box center [788, 405] width 1437 height 607
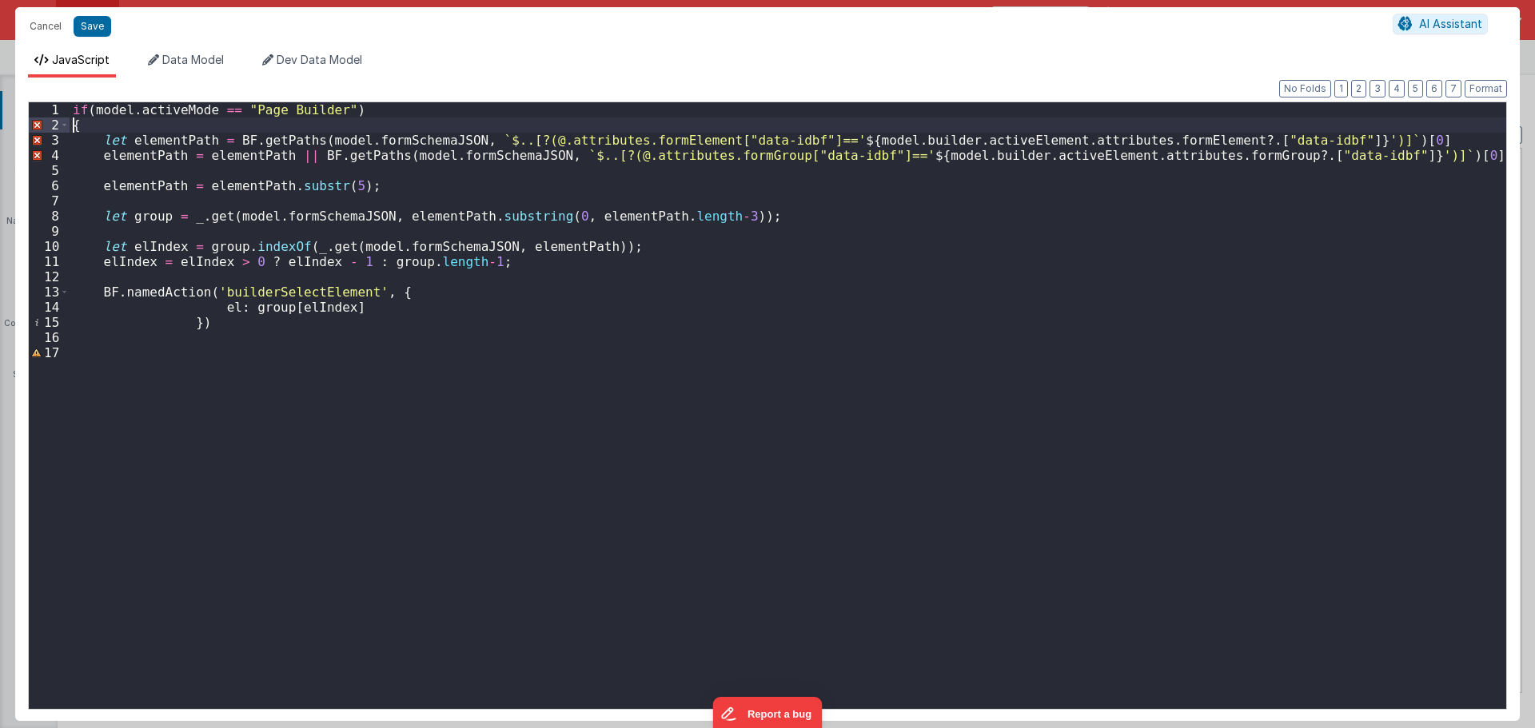
click at [245, 335] on div "if ( model . activeMode == "Page Builder" ) { let elementPath = BF . getPaths (…" at bounding box center [788, 420] width 1437 height 637
click at [32, 24] on button "Cancel" at bounding box center [46, 26] width 48 height 22
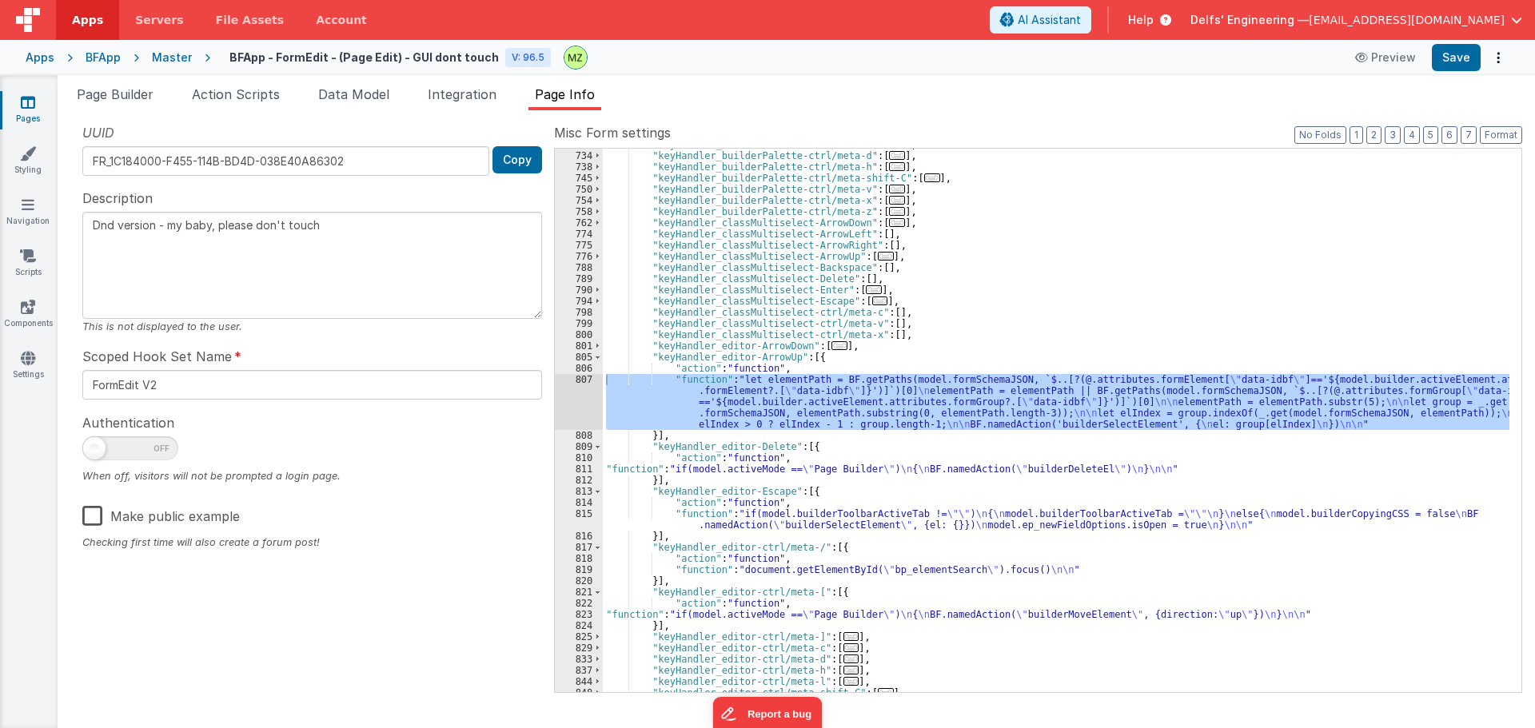
click at [832, 345] on span "..." at bounding box center [840, 345] width 16 height 9
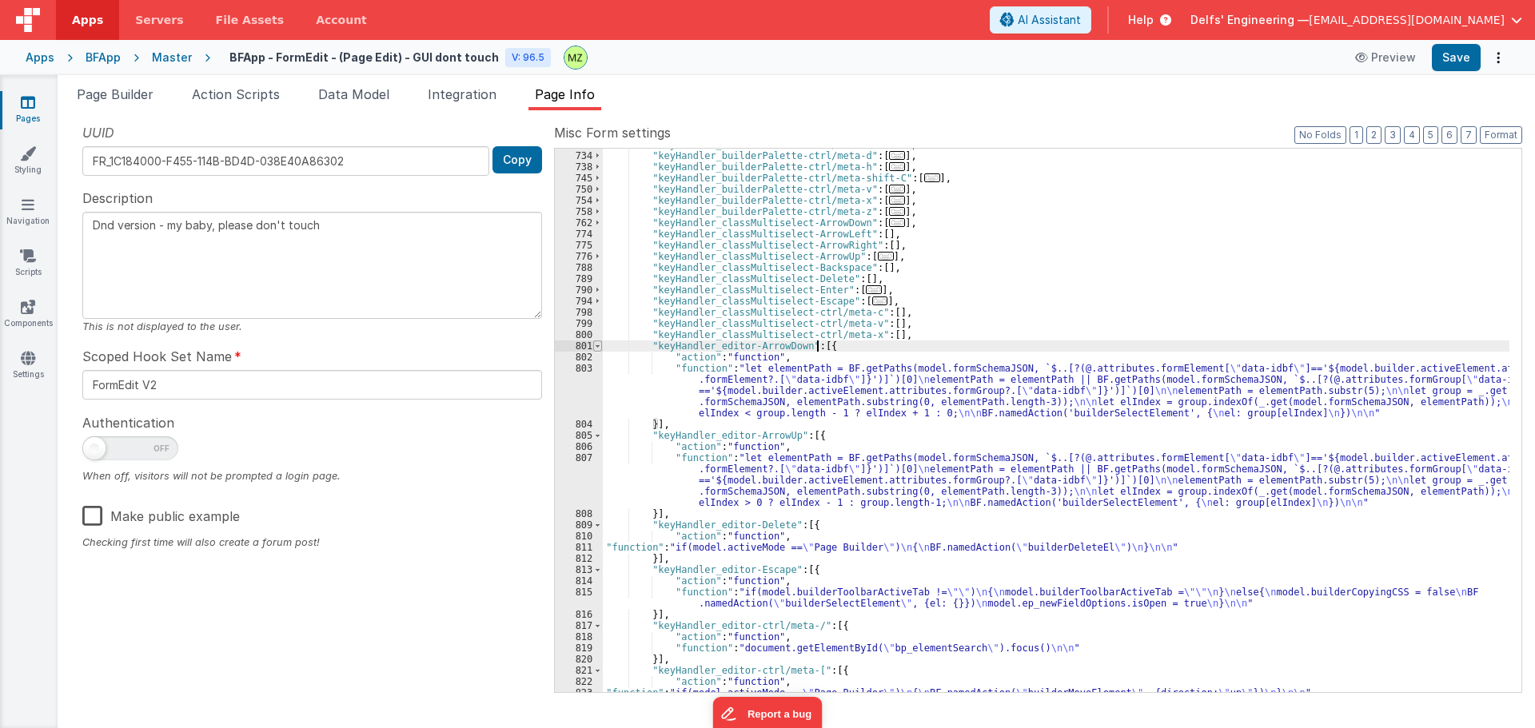
click at [596, 345] on span at bounding box center [597, 346] width 9 height 11
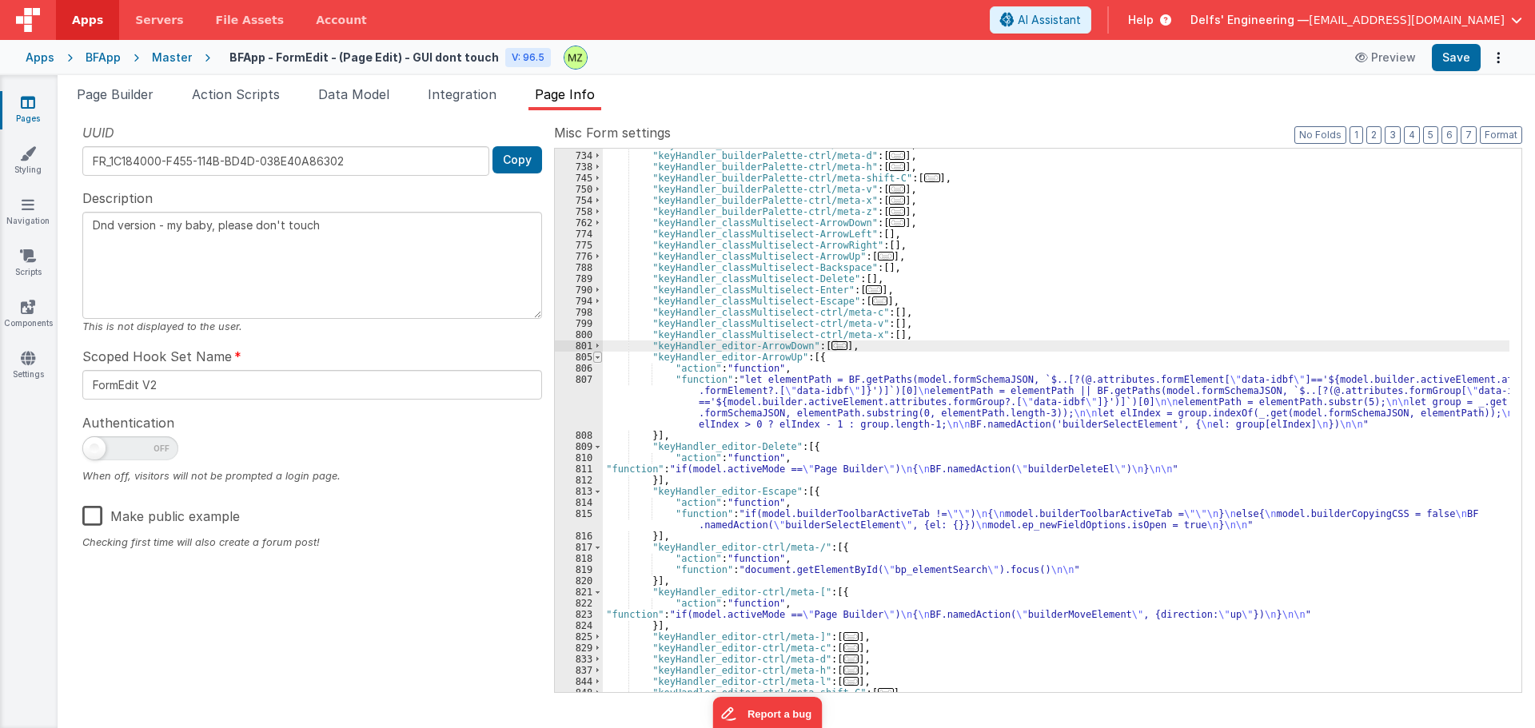
click at [601, 362] on span at bounding box center [597, 357] width 9 height 11
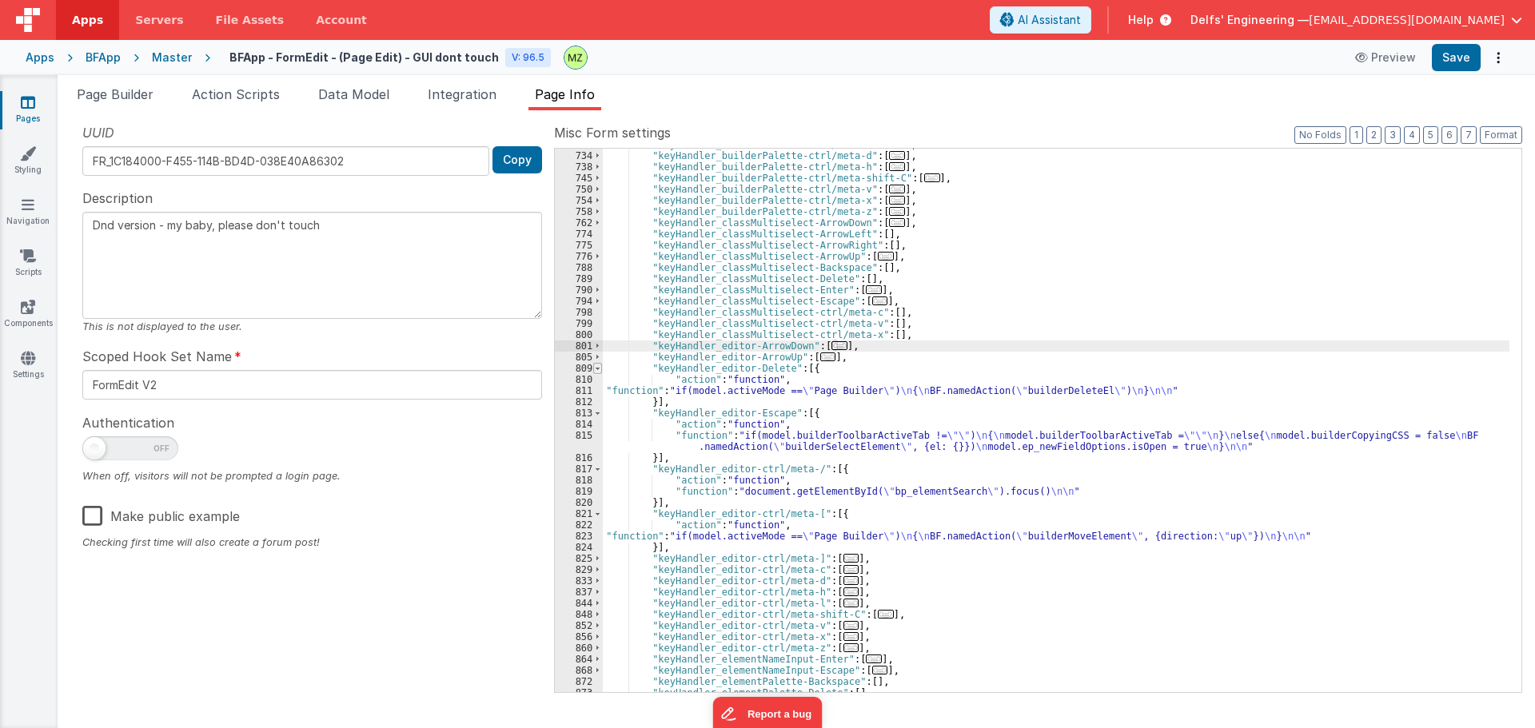
click at [598, 372] on span at bounding box center [597, 368] width 9 height 11
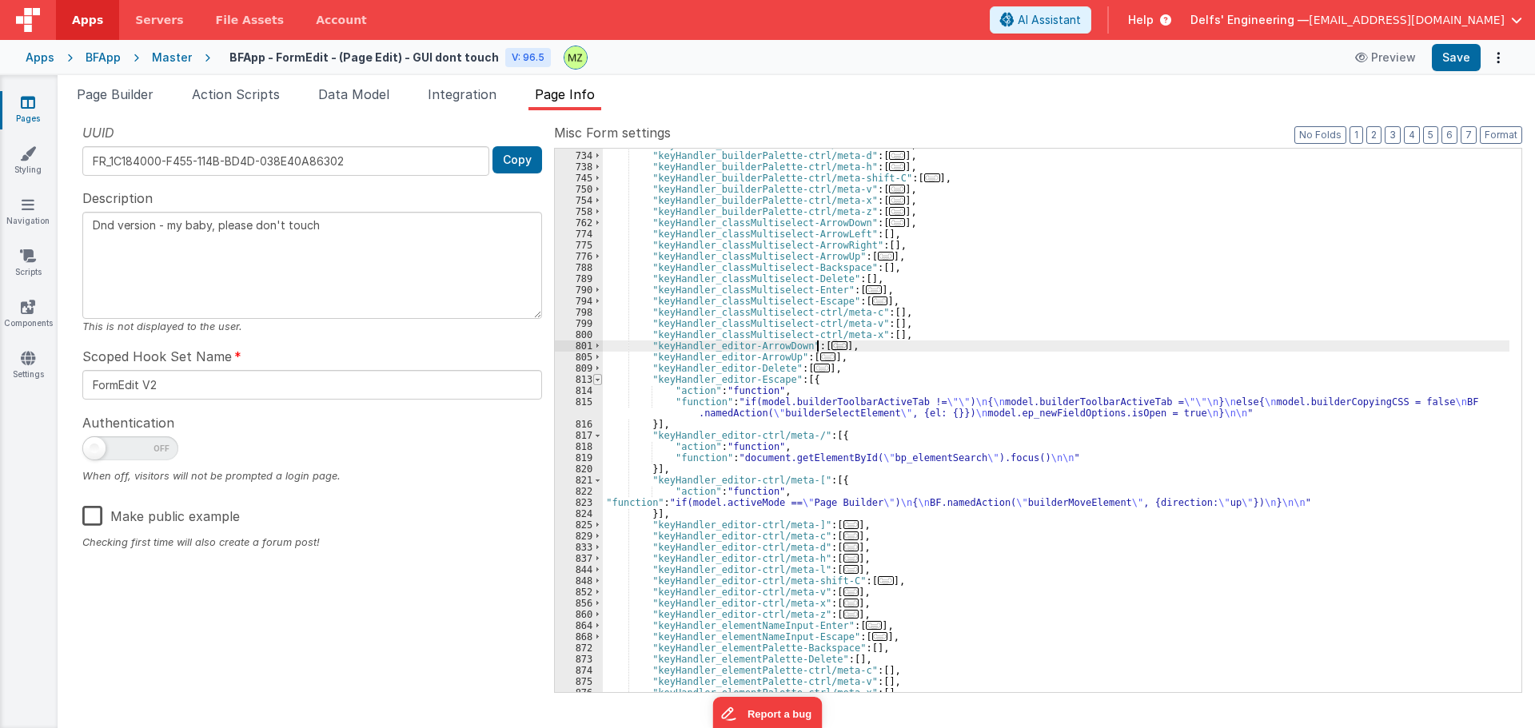
click at [600, 381] on span at bounding box center [597, 379] width 9 height 11
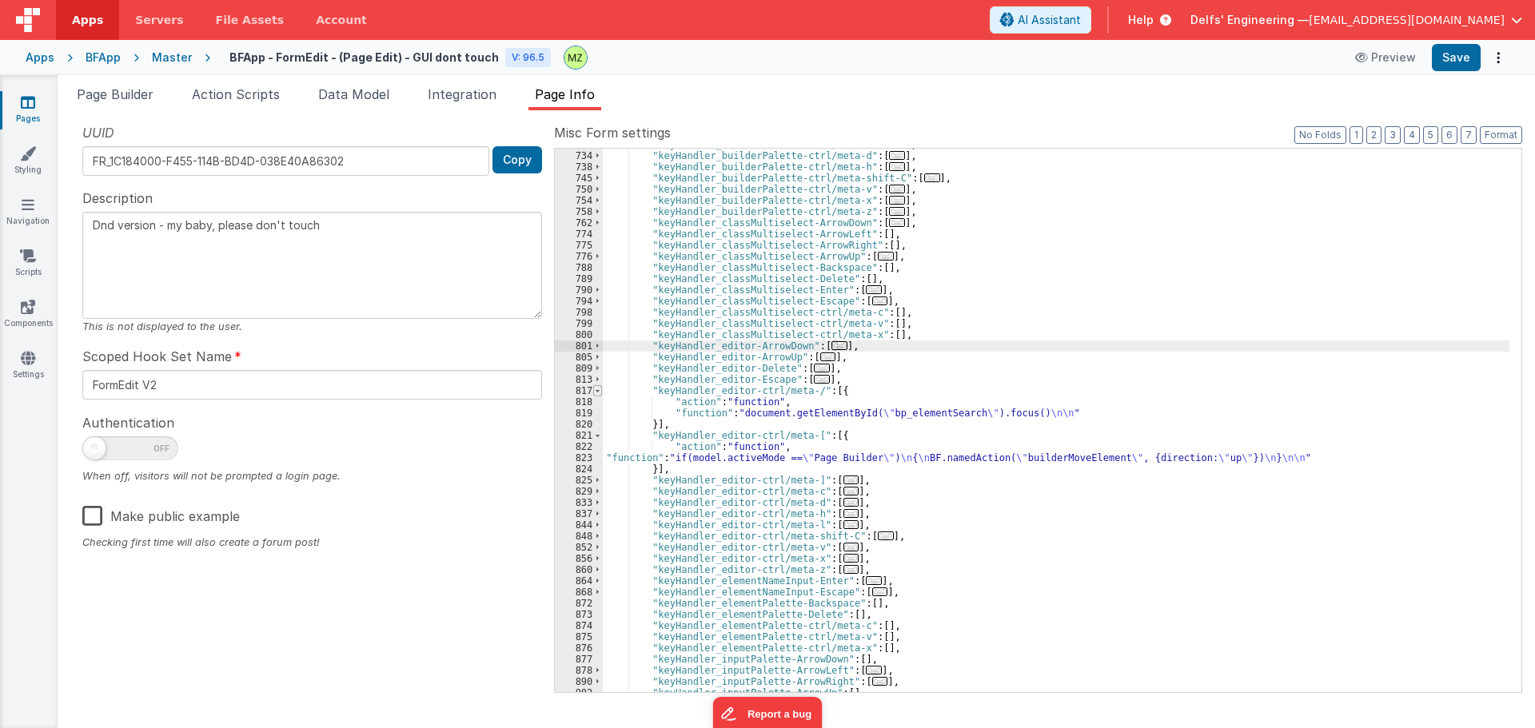
click at [598, 394] on span at bounding box center [597, 390] width 9 height 11
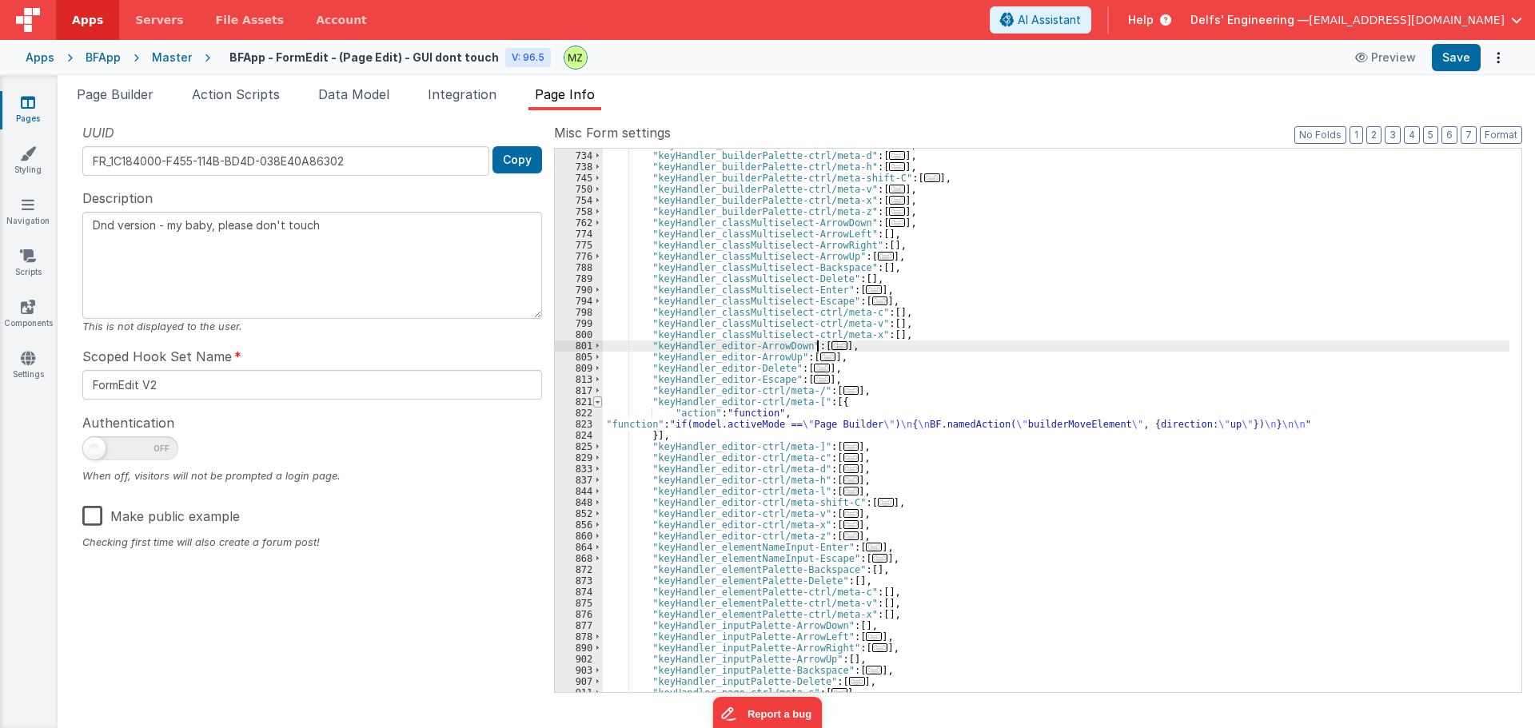
click at [600, 405] on span at bounding box center [597, 402] width 9 height 11
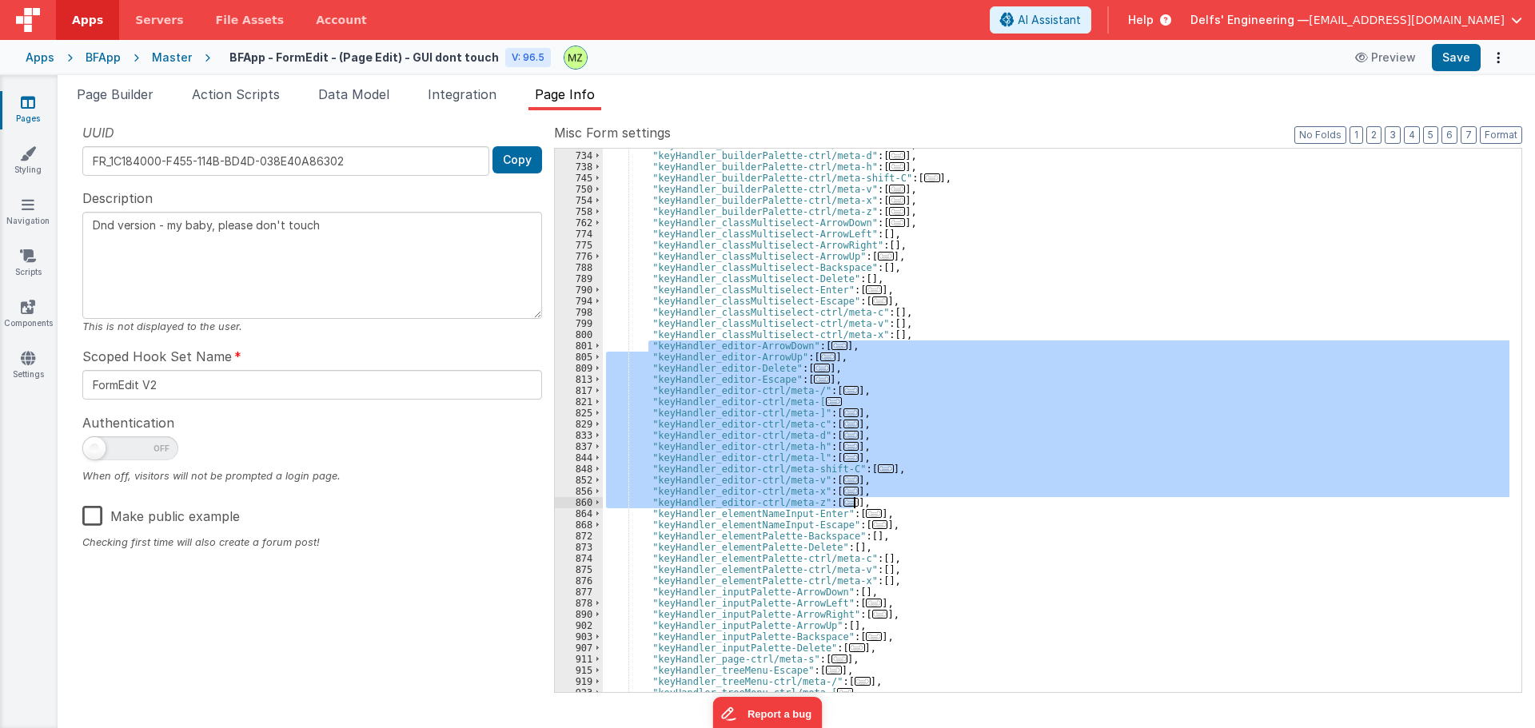
drag, startPoint x: 648, startPoint y: 348, endPoint x: 862, endPoint y: 501, distance: 262.5
click at [862, 501] on div ""keyHandler_builderPalette-ctrl/meta-c" : [ ... ] , "keyHandler_builderPalette-…" at bounding box center [1056, 422] width 907 height 566
click at [837, 500] on div ""keyHandler_builderPalette-ctrl/meta-c" : [ ... ] , "keyHandler_builderPalette-…" at bounding box center [1056, 421] width 907 height 544
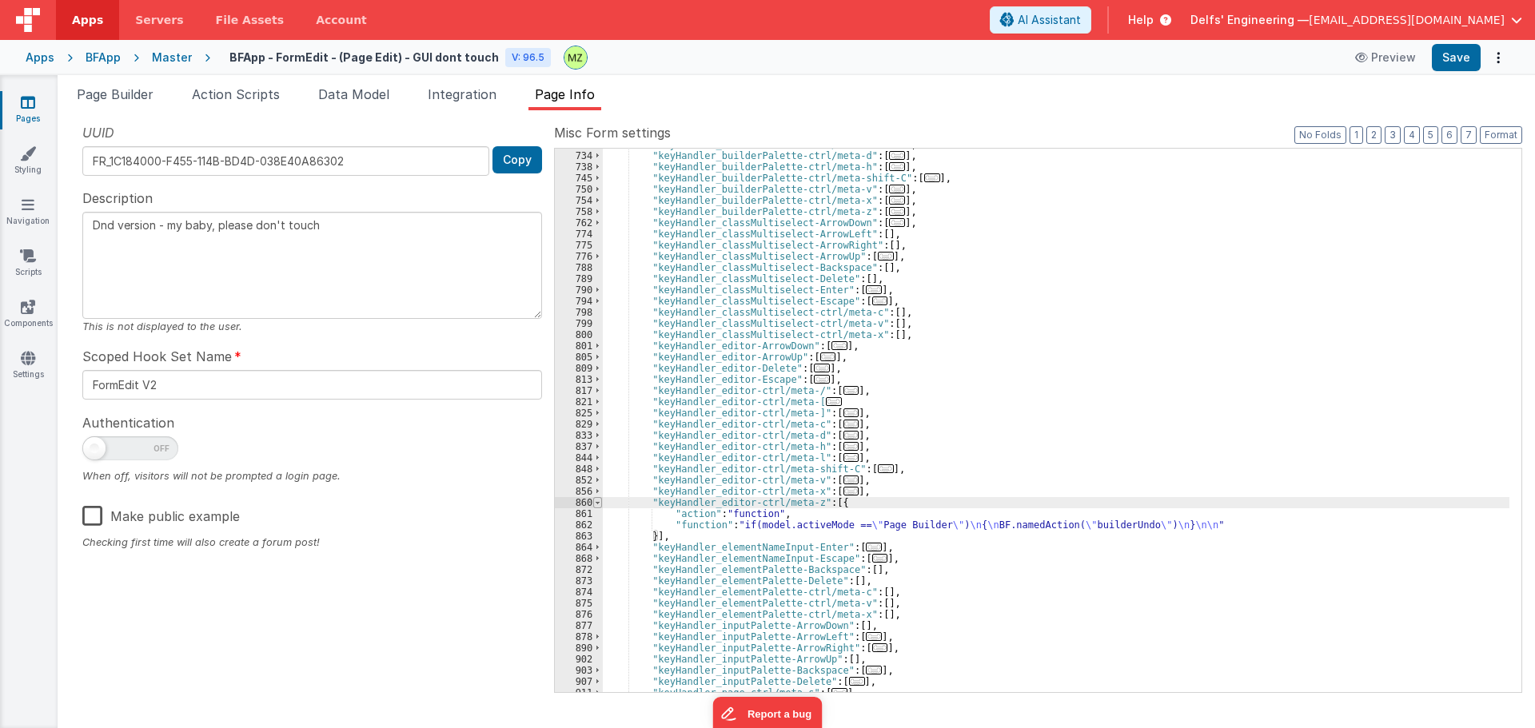
click at [598, 505] on span at bounding box center [597, 502] width 9 height 11
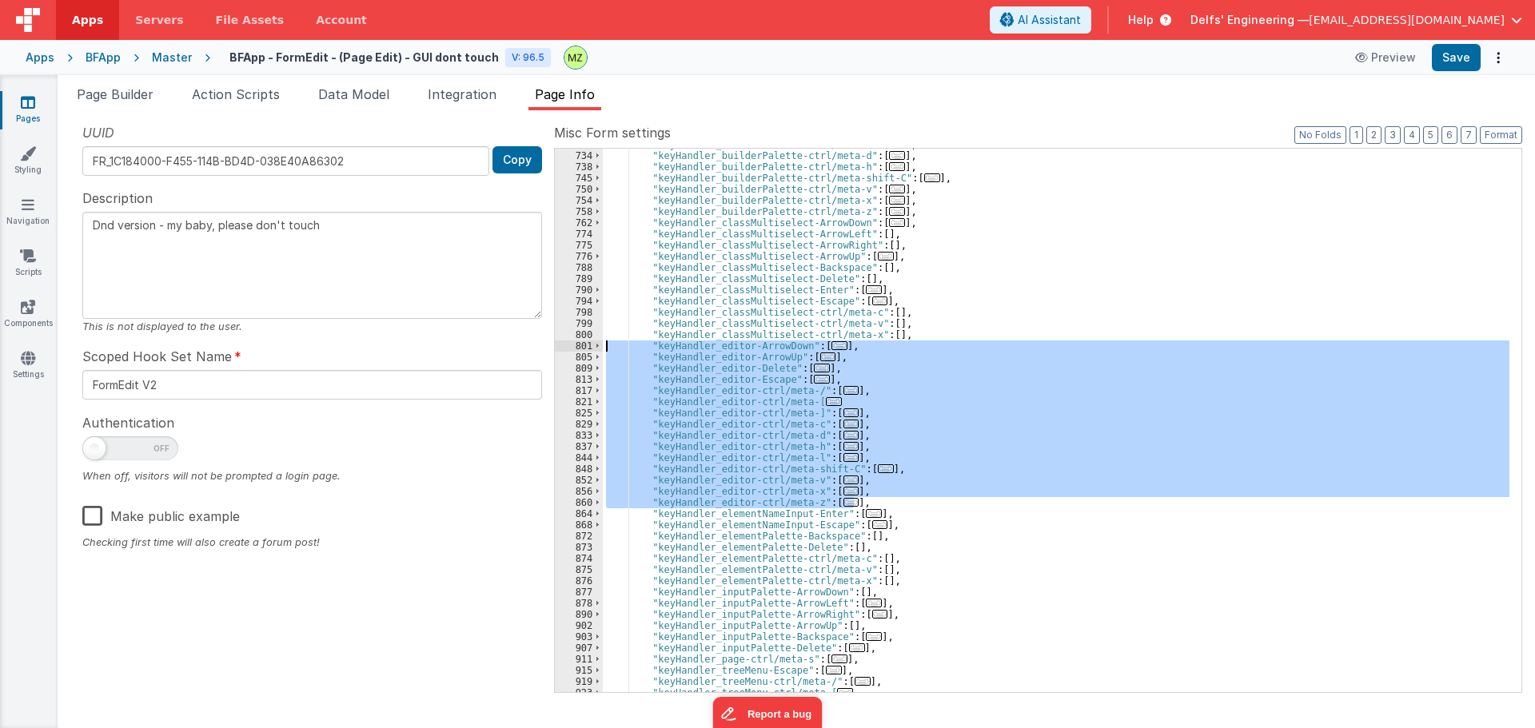
drag, startPoint x: 869, startPoint y: 506, endPoint x: 587, endPoint y: 343, distance: 326.0
click at [587, 343] on div "730 734 738 745 750 754 758 762 774 775 776 788 789 790 794 798 799 800 801 805…" at bounding box center [1038, 420] width 968 height 545
click at [721, 369] on div ""keyHandler_builderPalette-ctrl/meta-c" : [ ... ] , "keyHandler_builderPalette-…" at bounding box center [1056, 421] width 907 height 544
drag, startPoint x: 647, startPoint y: 345, endPoint x: 867, endPoint y: 502, distance: 270.7
click at [867, 502] on div ""keyHandler_builderPalette-ctrl/meta-c" : [ ... ] , "keyHandler_builderPalette-…" at bounding box center [1056, 422] width 907 height 566
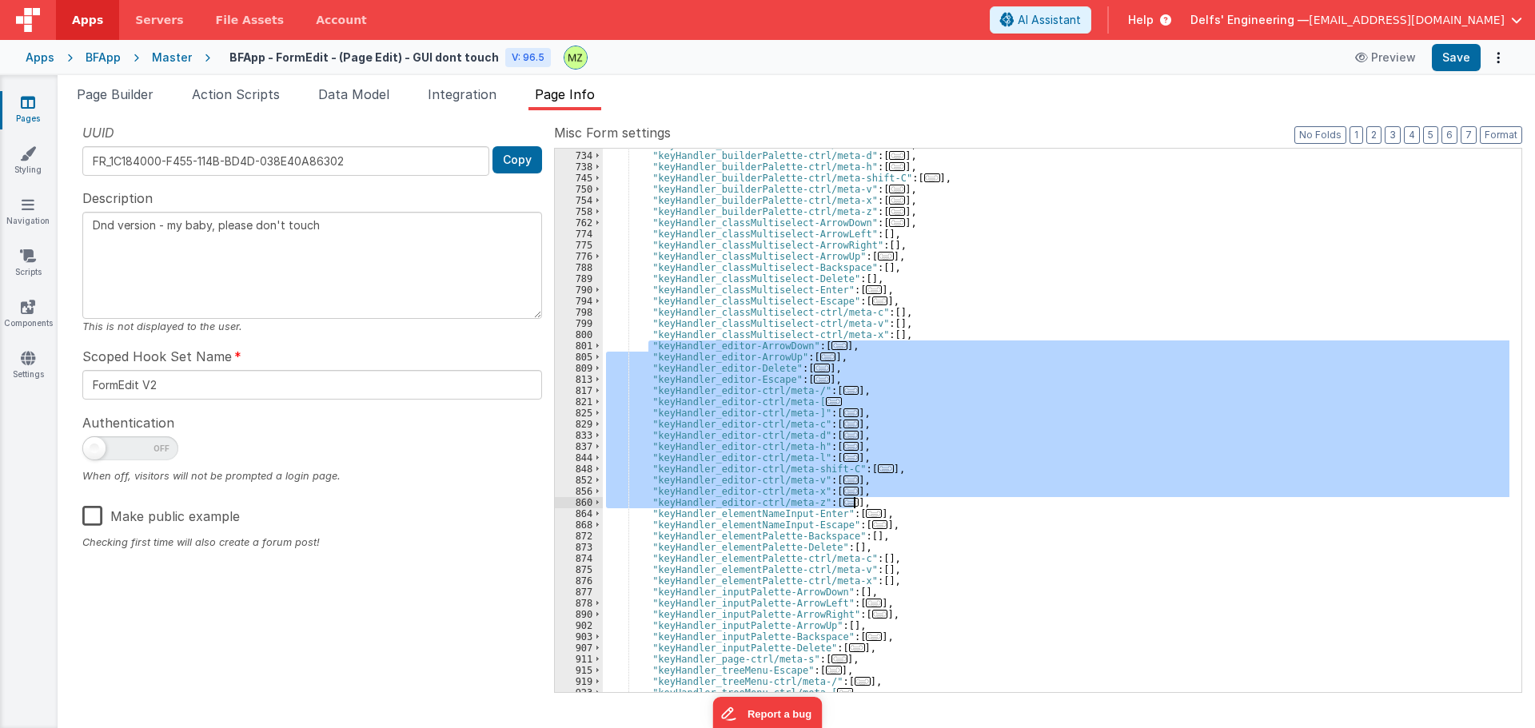
click at [804, 202] on div ""keyHandler_builderPalette-ctrl/meta-c" : [ ... ] , "keyHandler_builderPalette-…" at bounding box center [1056, 422] width 907 height 566
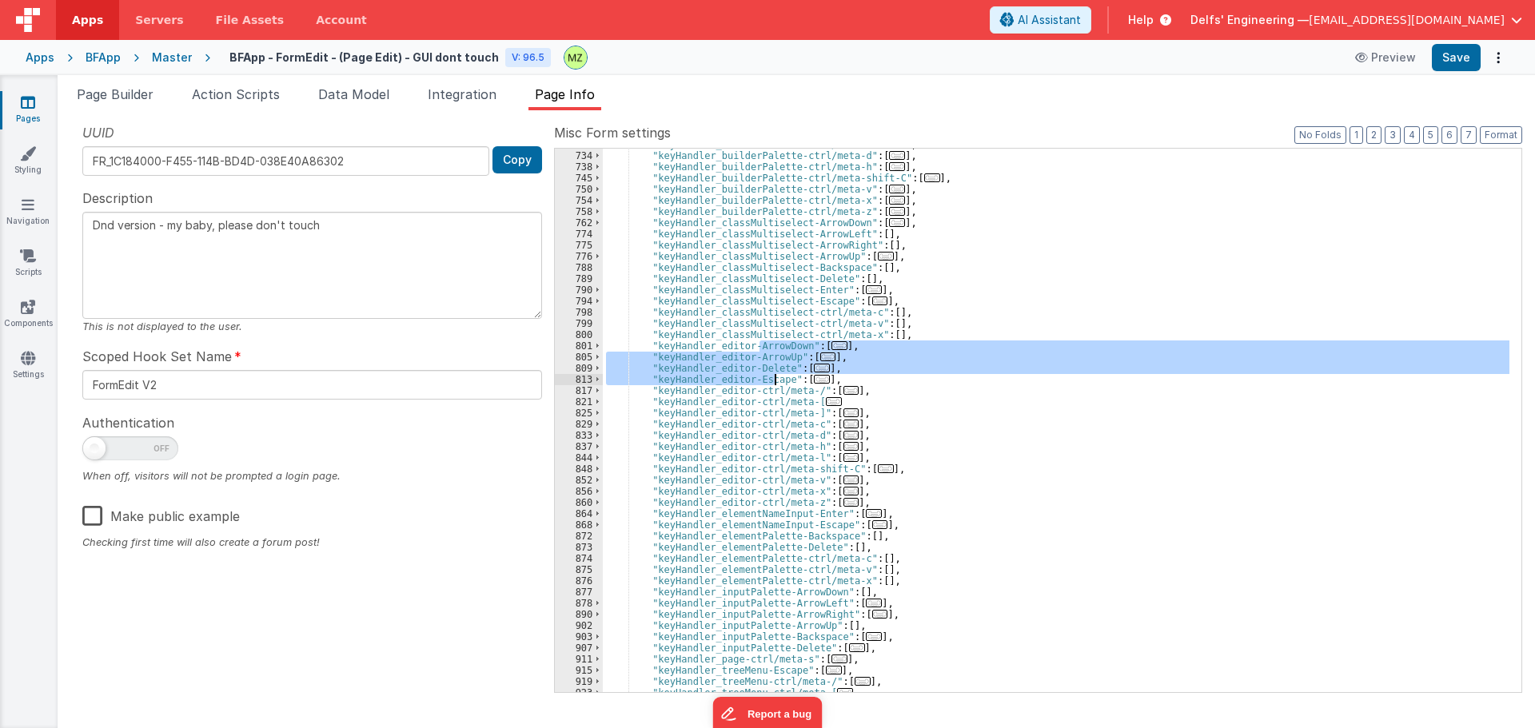
drag, startPoint x: 760, startPoint y: 345, endPoint x: 773, endPoint y: 377, distance: 33.7
click at [773, 377] on div ""keyHandler_builderPalette-ctrl/meta-c" : [ ... ] , "keyHandler_builderPalette-…" at bounding box center [1056, 422] width 907 height 566
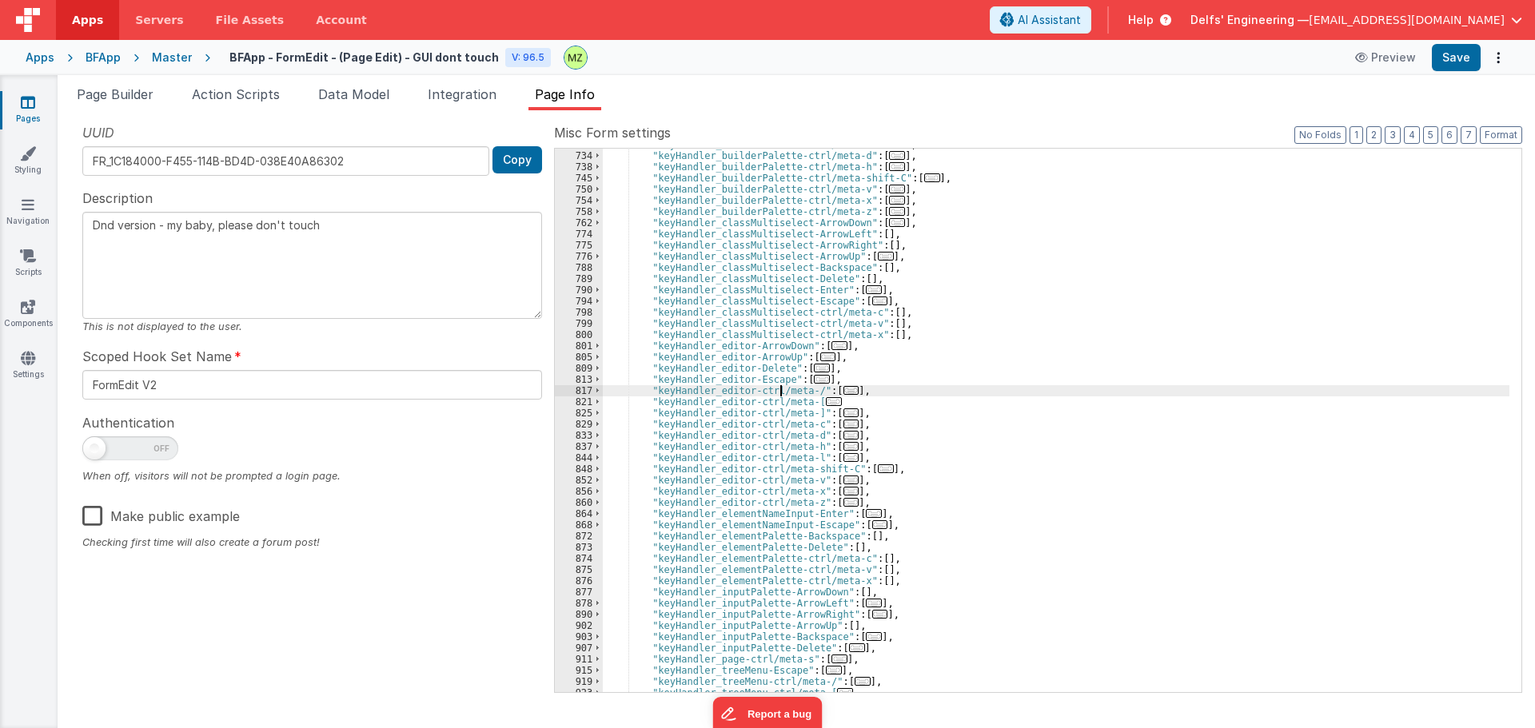
click at [783, 393] on div ""keyHandler_builderPalette-ctrl/meta-c" : [ ... ] , "keyHandler_builderPalette-…" at bounding box center [1056, 422] width 907 height 566
click at [843, 413] on span "..." at bounding box center [851, 413] width 16 height 9
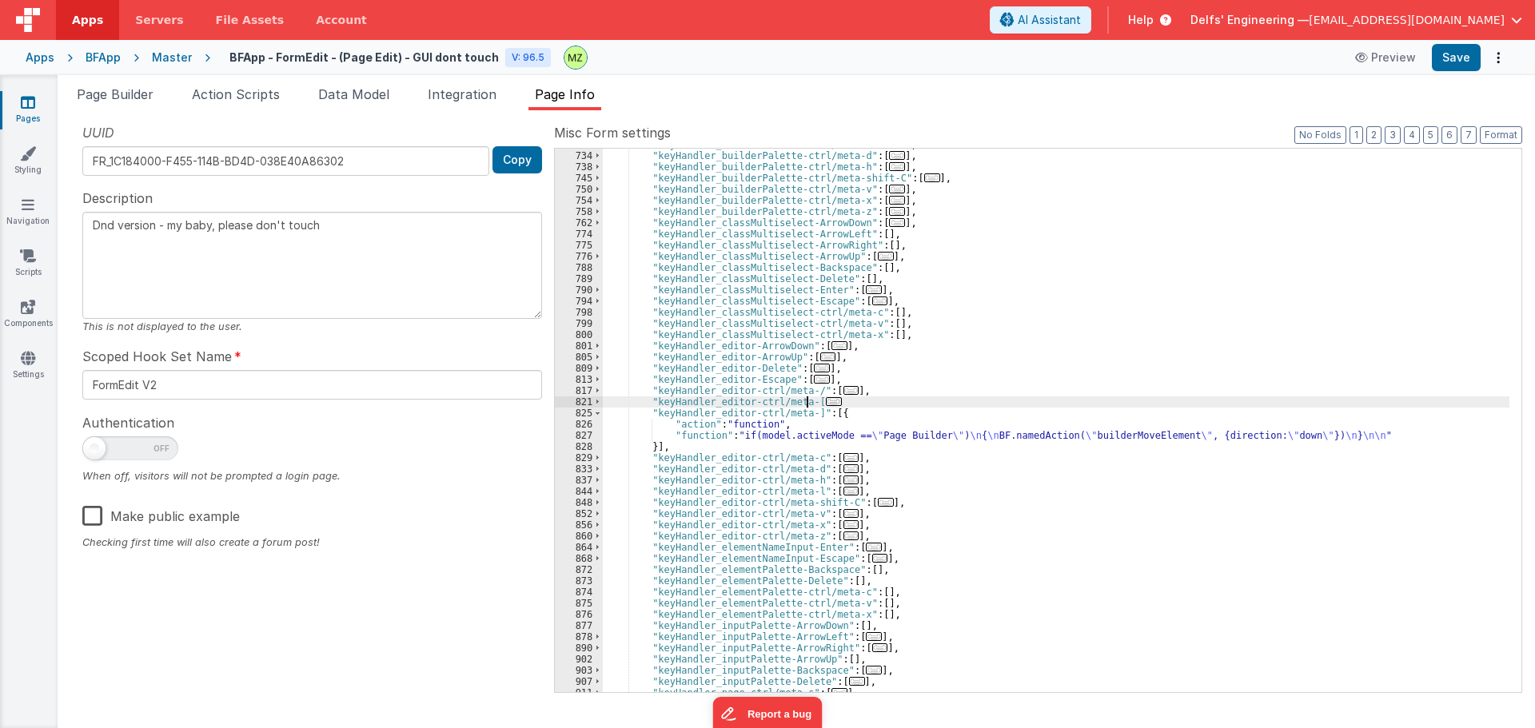
click at [826, 397] on span "..." at bounding box center [834, 401] width 16 height 9
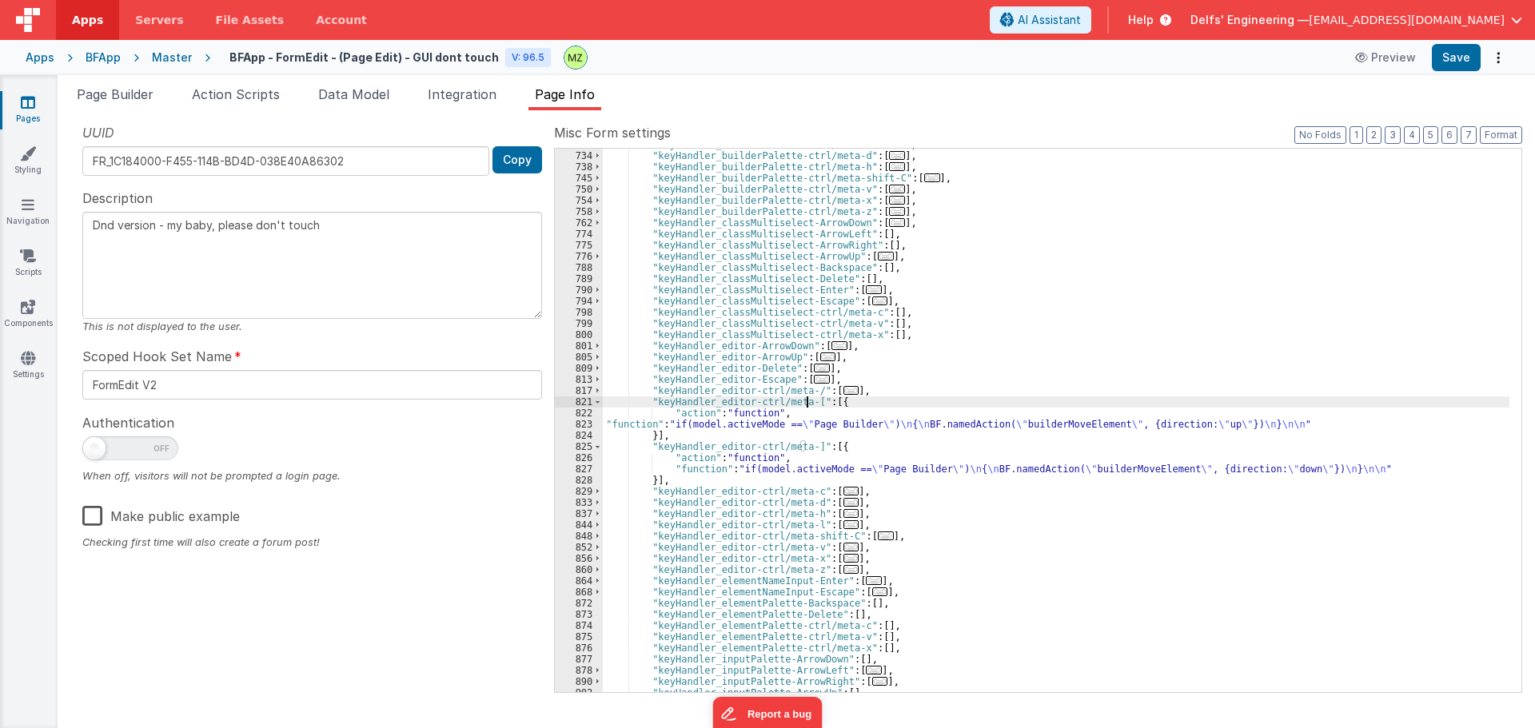
click at [843, 490] on span "..." at bounding box center [851, 491] width 16 height 9
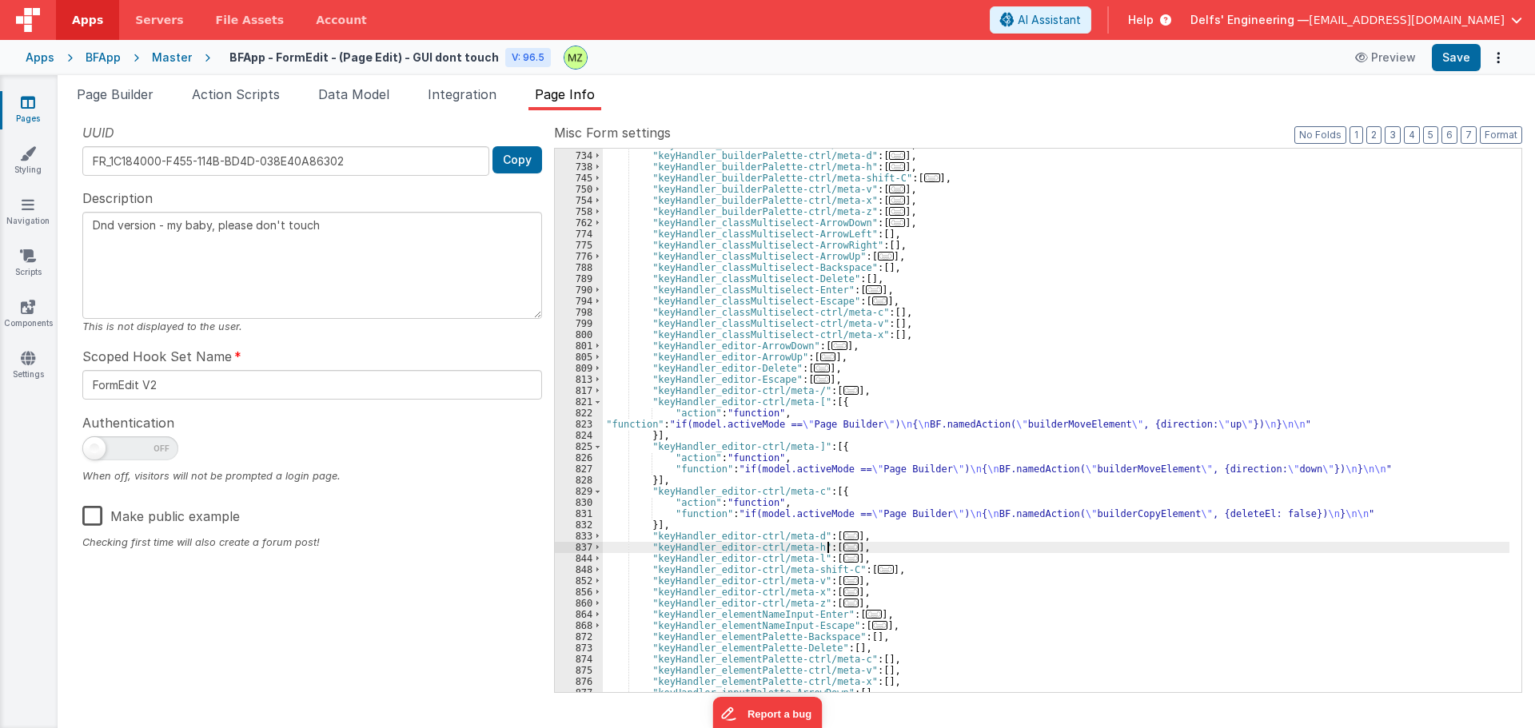
click at [843, 547] on span "..." at bounding box center [851, 547] width 16 height 9
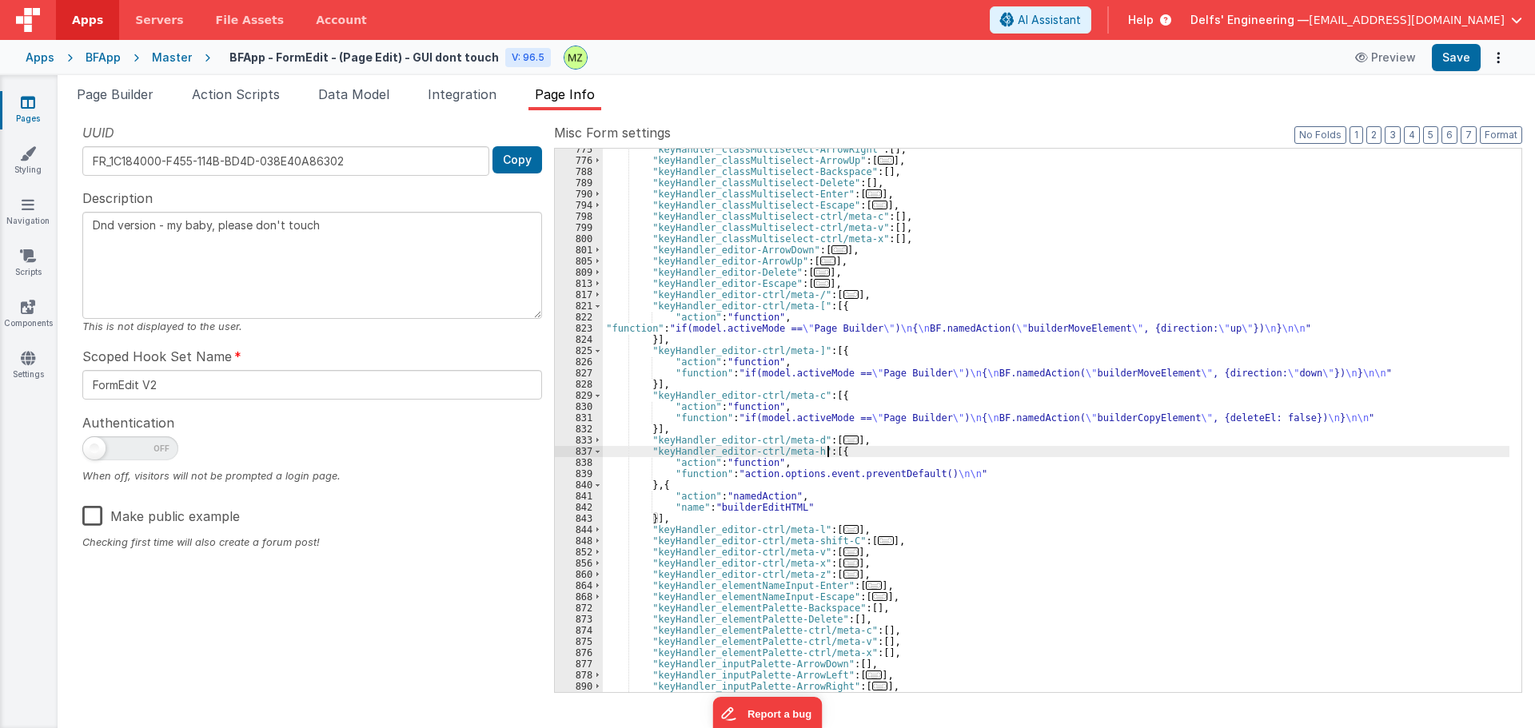
scroll to position [2658, 0]
click at [843, 531] on span "..." at bounding box center [851, 529] width 16 height 9
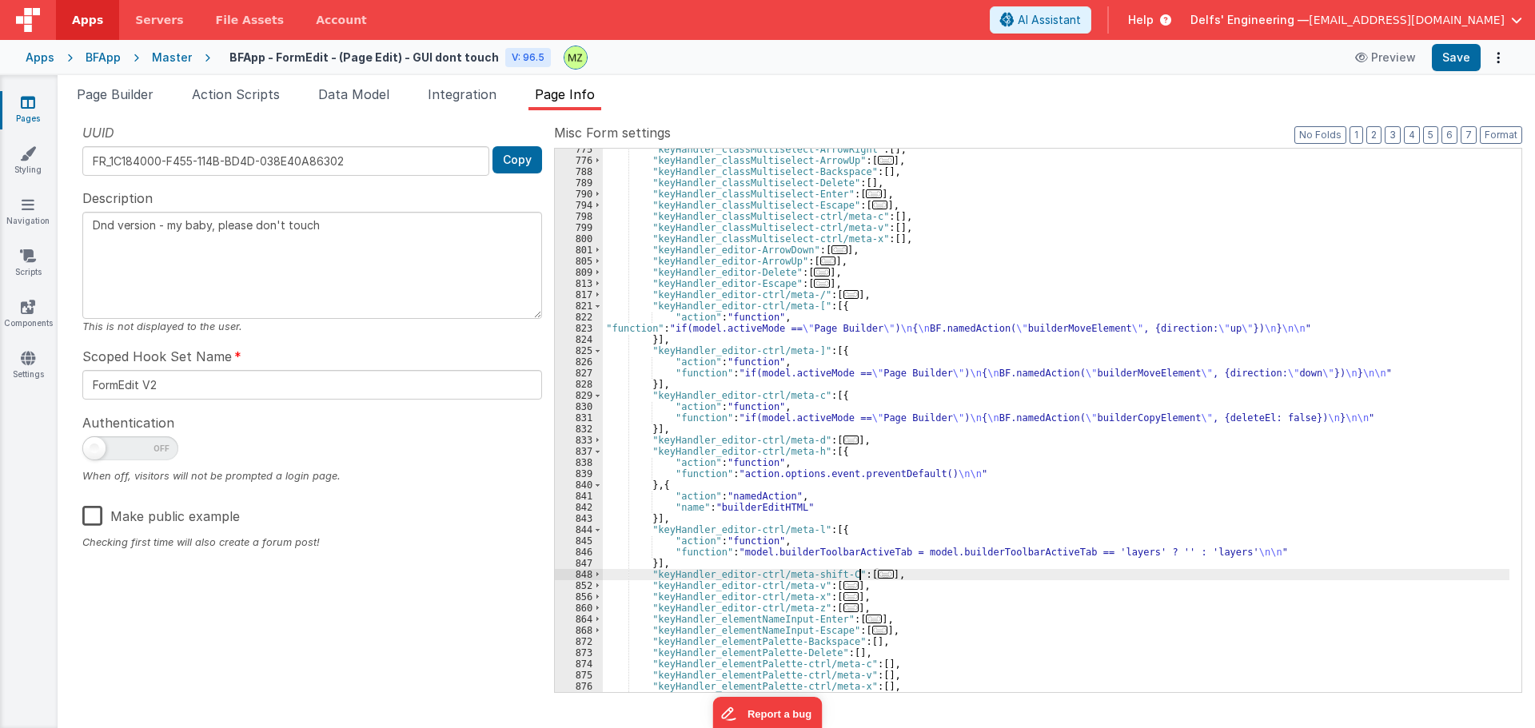
click at [878, 575] on span "..." at bounding box center [886, 574] width 16 height 9
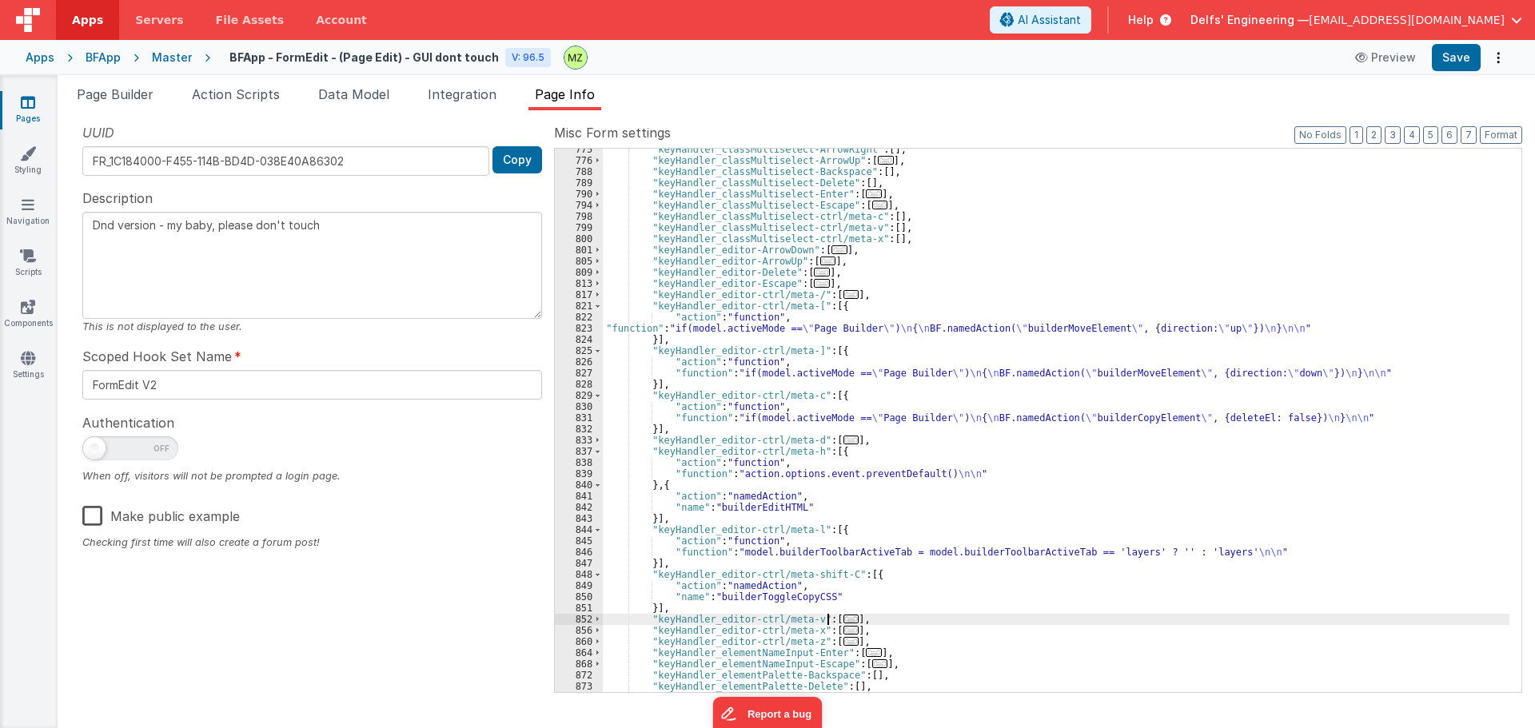
click at [843, 620] on span "..." at bounding box center [851, 619] width 16 height 9
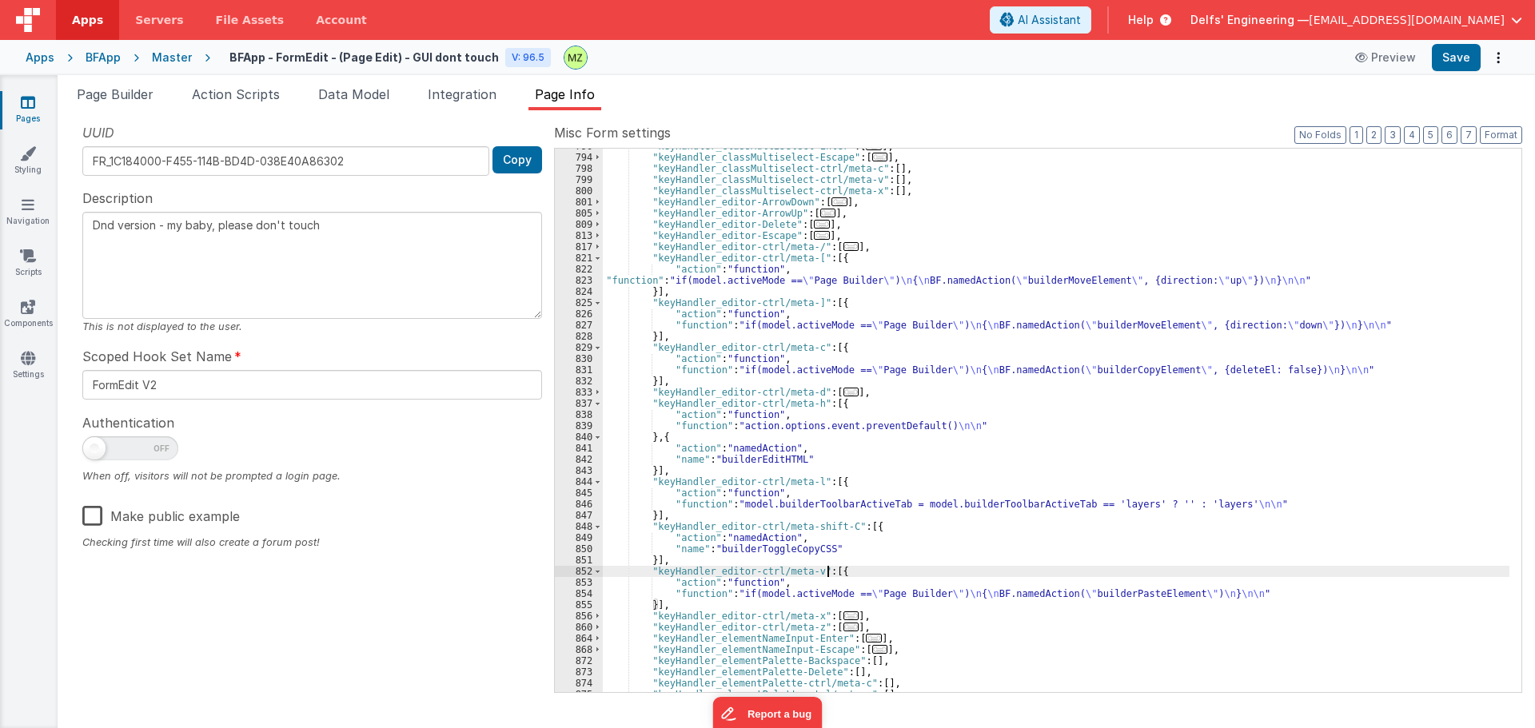
scroll to position [2706, 0]
click at [843, 612] on span "..." at bounding box center [851, 616] width 16 height 9
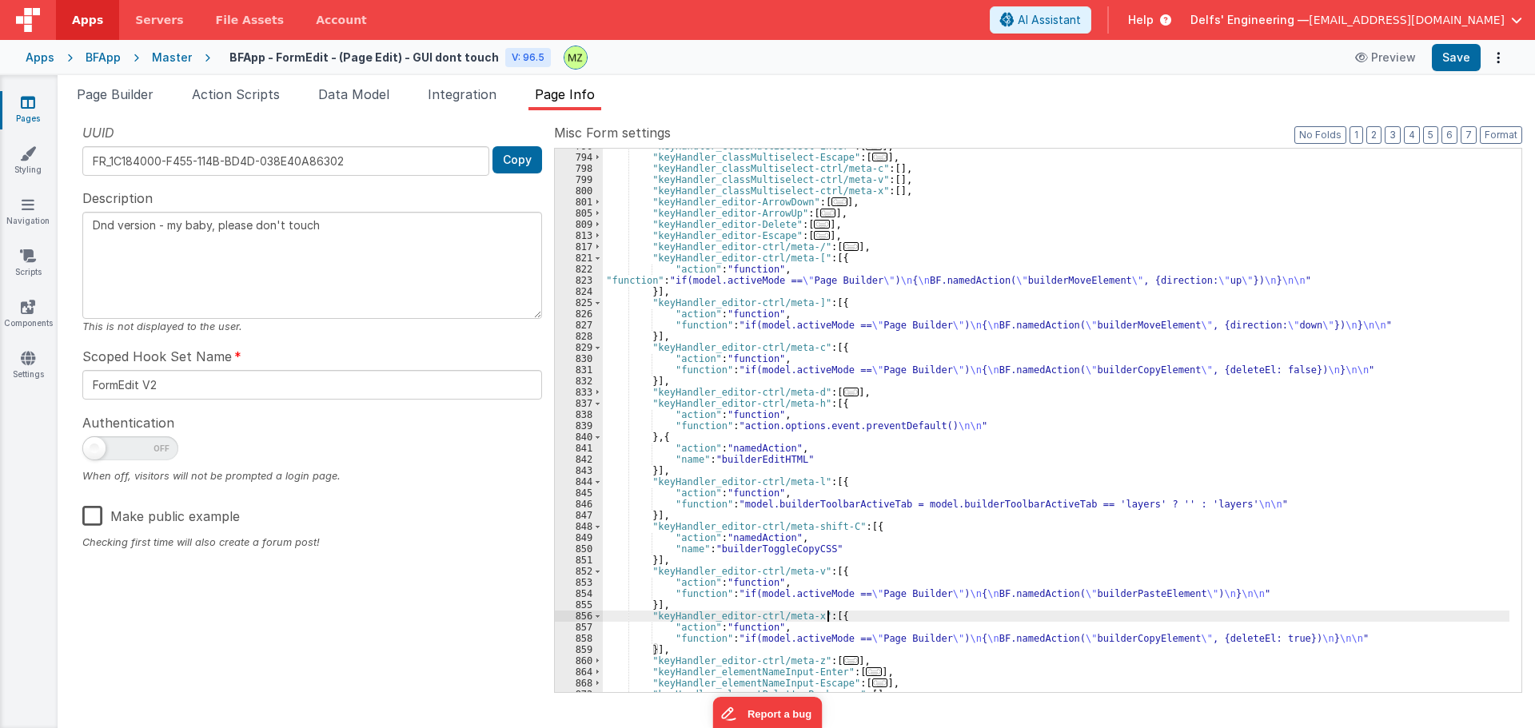
click at [843, 660] on span "..." at bounding box center [851, 660] width 16 height 9
